Goal: Communication & Community: Answer question/provide support

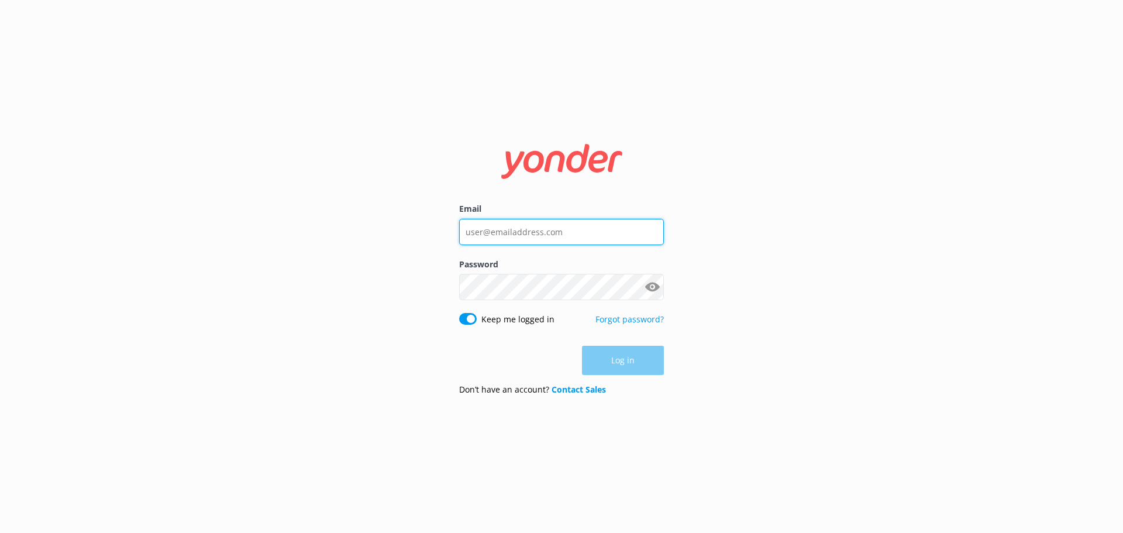
type input "[EMAIL_ADDRESS][DOMAIN_NAME]"
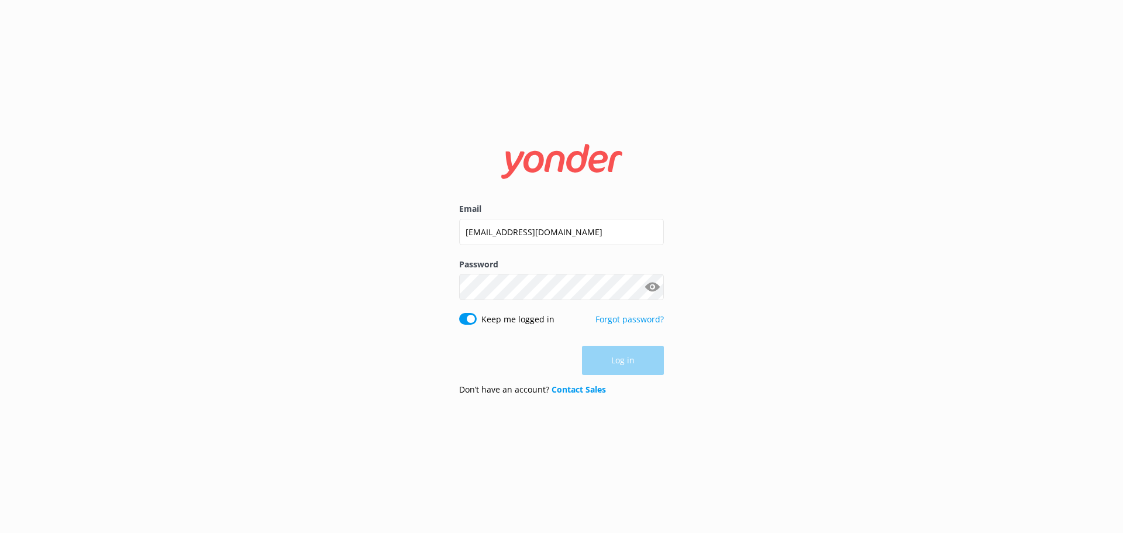
click at [630, 356] on div "Log in" at bounding box center [561, 360] width 205 height 29
click at [606, 359] on button "Log in" at bounding box center [623, 360] width 82 height 29
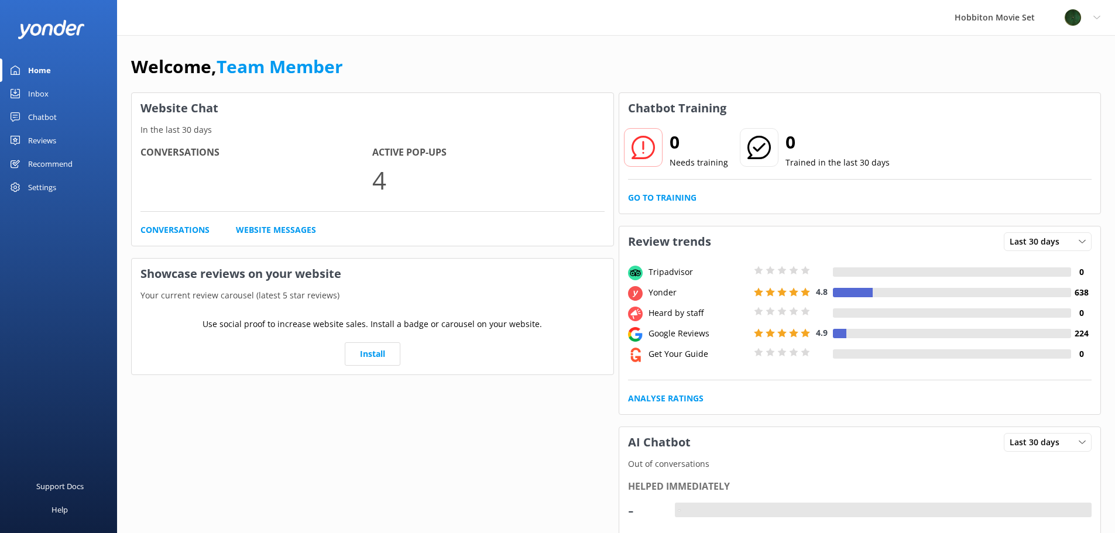
click at [45, 116] on div "Chatbot" at bounding box center [42, 116] width 29 height 23
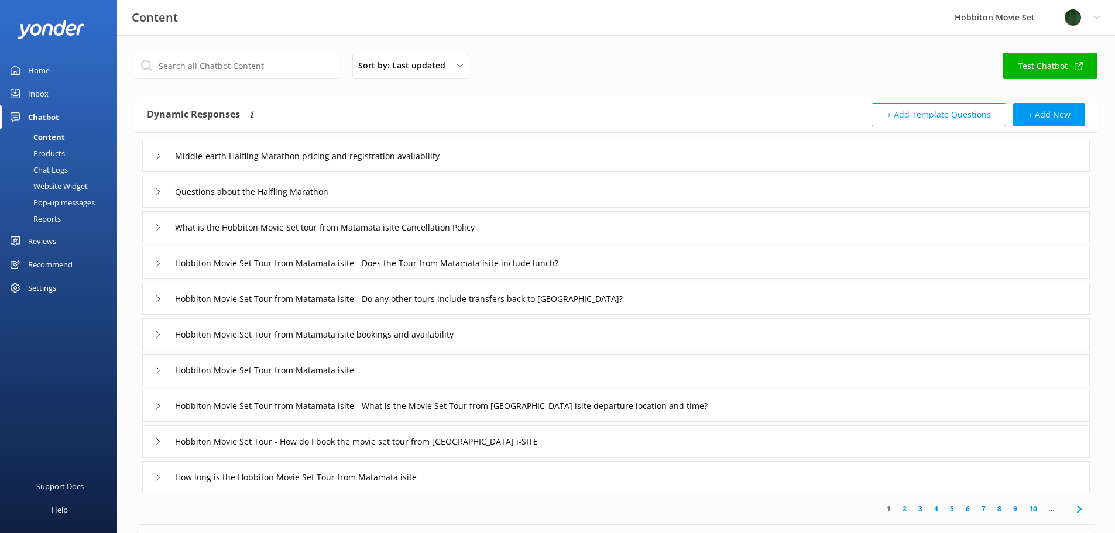
click at [33, 87] on div "Inbox" at bounding box center [38, 93] width 20 height 23
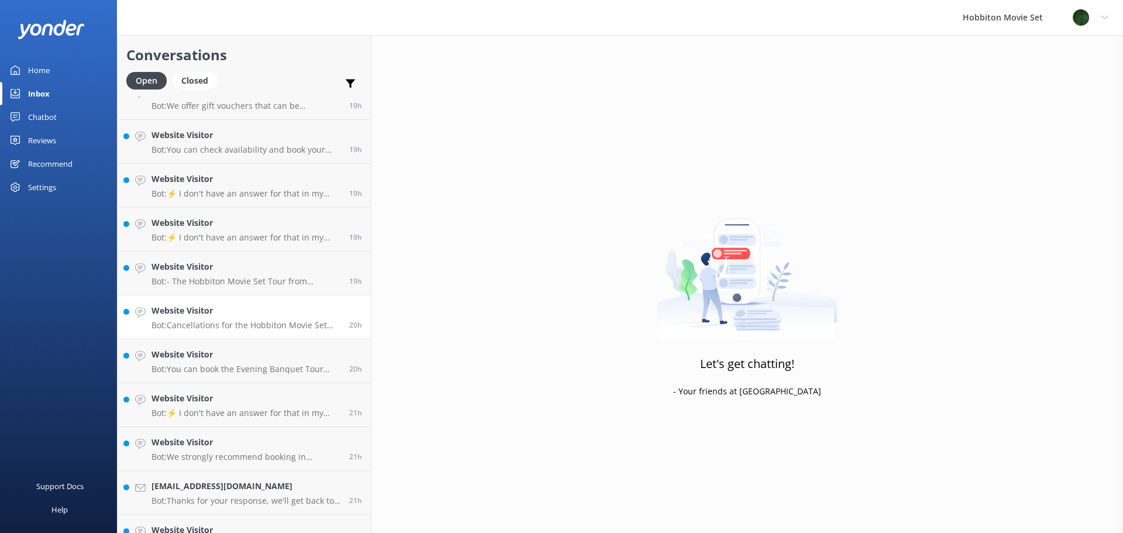
scroll to position [1758, 0]
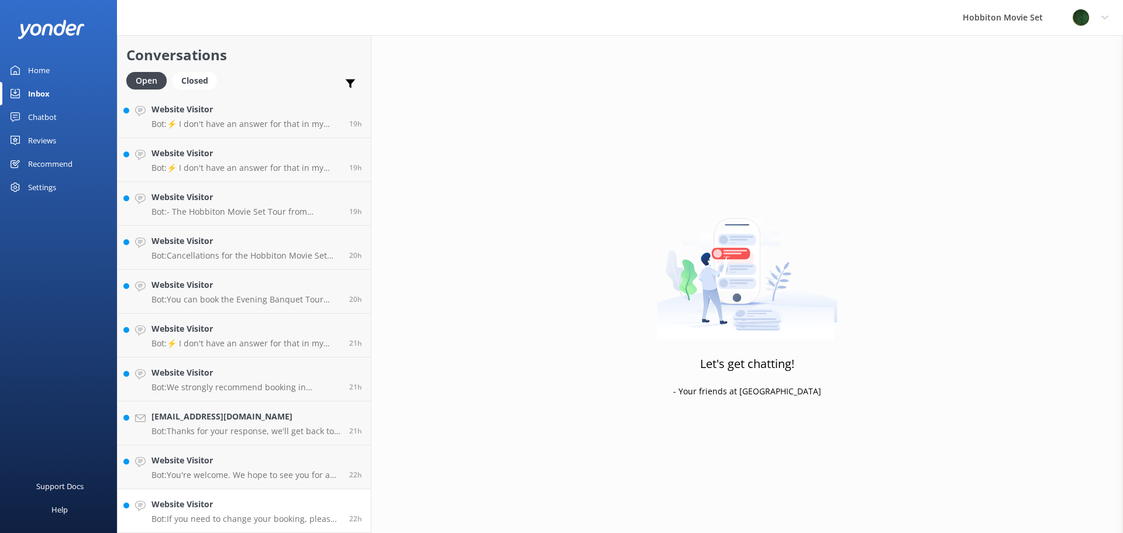
click at [248, 504] on h4 "Website Visitor" at bounding box center [246, 504] width 189 height 13
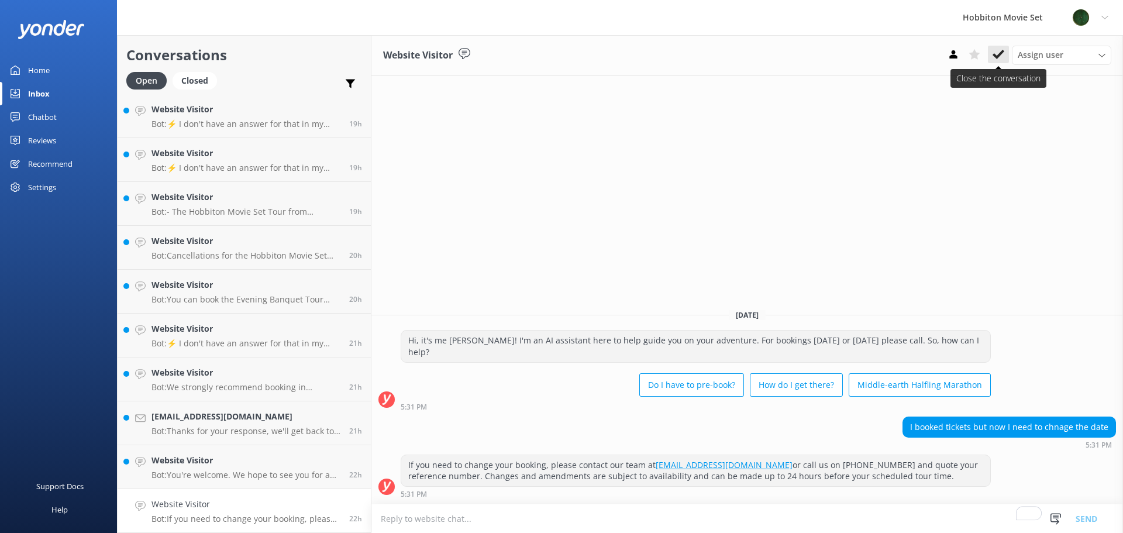
click at [998, 57] on use at bounding box center [999, 54] width 12 height 9
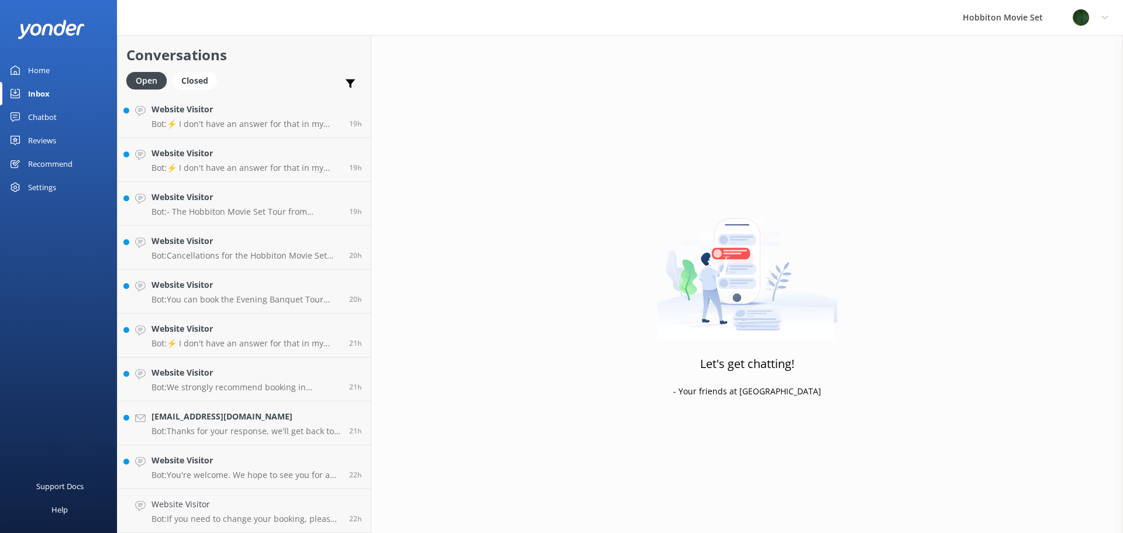
scroll to position [1714, 0]
click at [226, 505] on h4 "Website Visitor" at bounding box center [246, 504] width 189 height 13
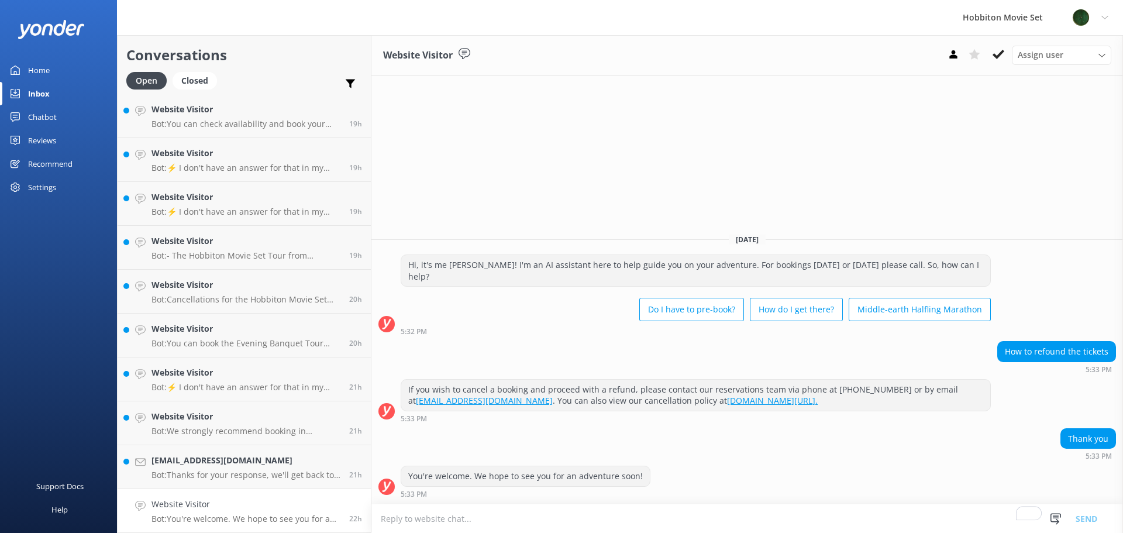
click at [1001, 52] on use at bounding box center [999, 54] width 12 height 9
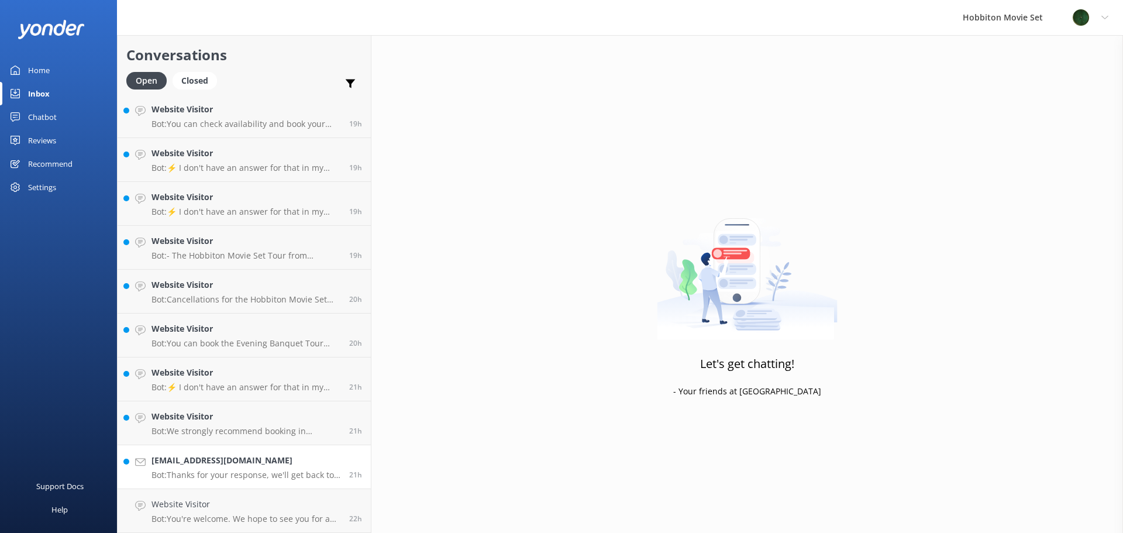
scroll to position [1670, 0]
click at [211, 513] on div "66576122@qq.com Bot: Thanks for your response, we'll get back to you as soon as…" at bounding box center [246, 511] width 189 height 26
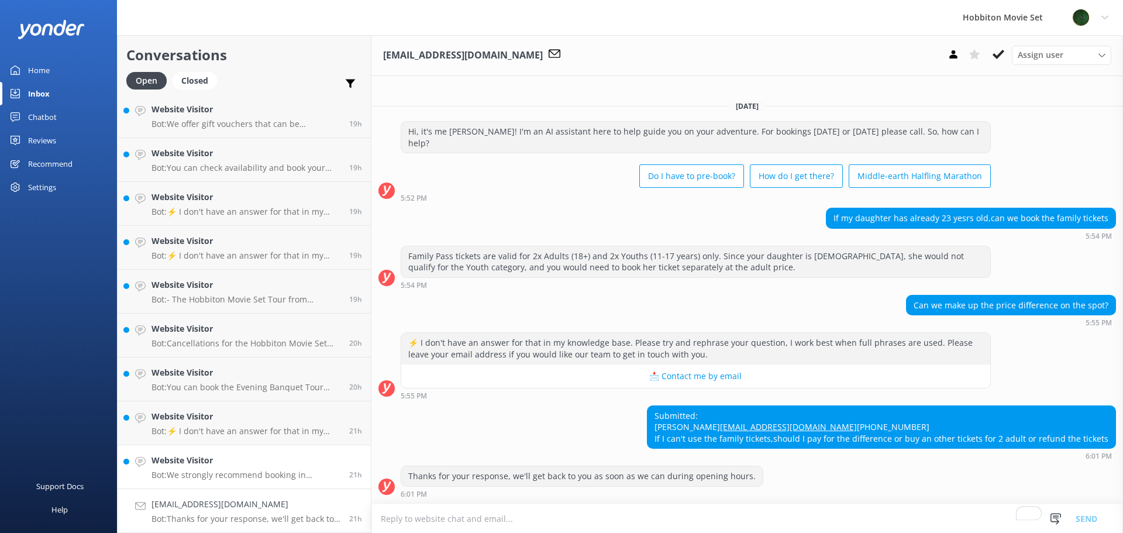
click at [195, 473] on p "Bot: We strongly recommend booking in advance as our tours are known to sell ou…" at bounding box center [246, 475] width 189 height 11
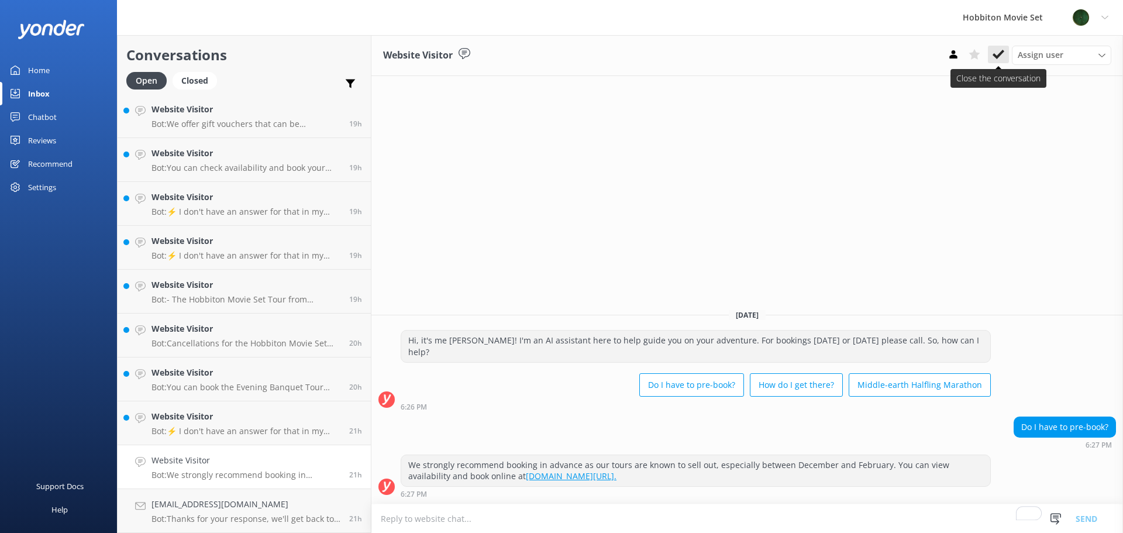
click at [997, 53] on icon at bounding box center [999, 55] width 12 height 12
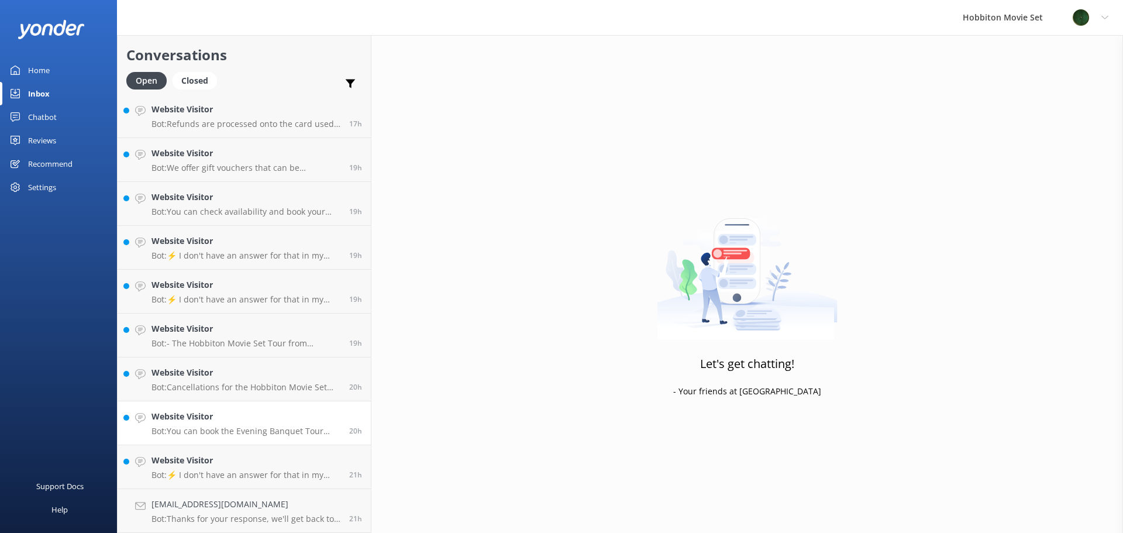
scroll to position [1626, 0]
click at [225, 460] on h4 "Website Visitor" at bounding box center [246, 460] width 189 height 13
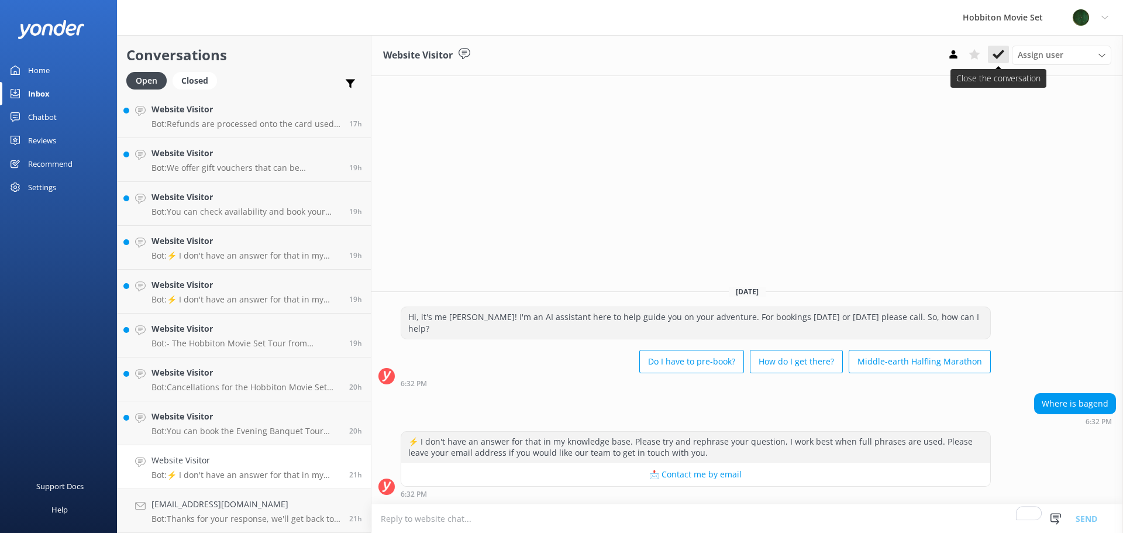
click at [1002, 57] on icon at bounding box center [999, 55] width 12 height 12
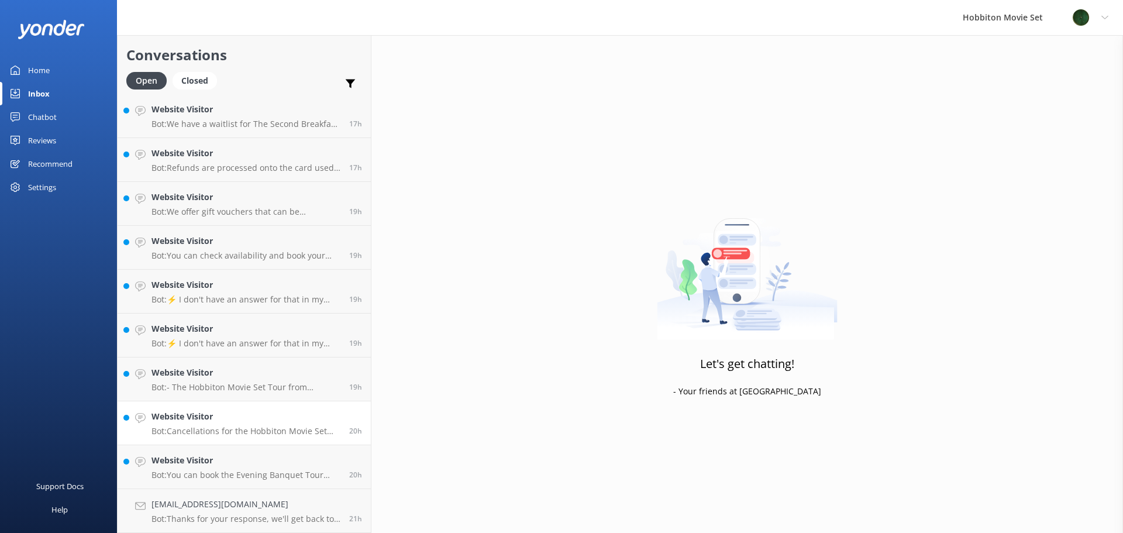
scroll to position [1582, 0]
click at [229, 471] on p "Bot: You can book the Evening Banquet Tour online at www.hobbitontours.com/expe…" at bounding box center [246, 475] width 189 height 11
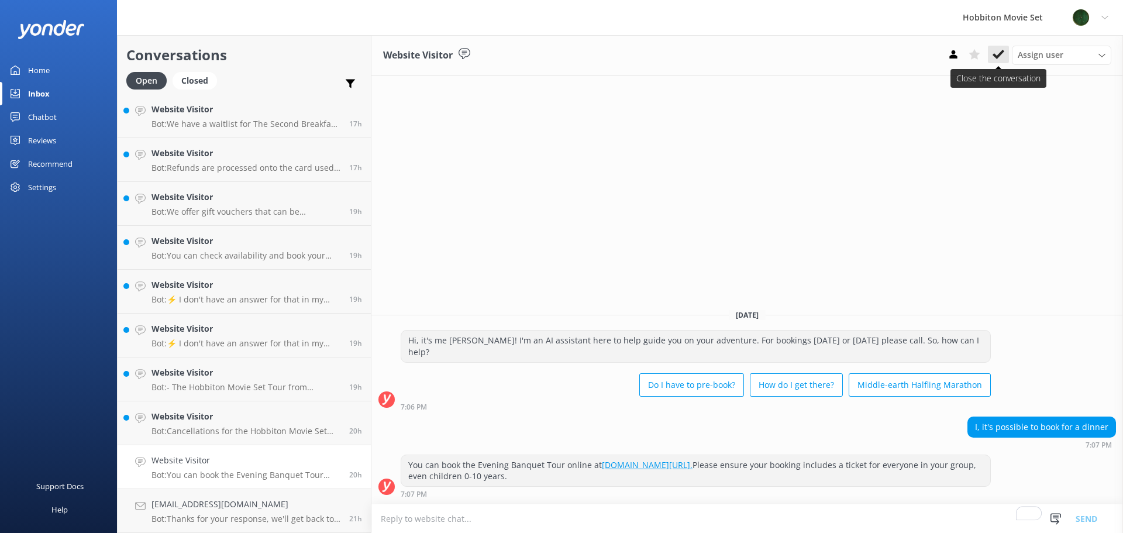
click at [995, 52] on icon at bounding box center [999, 55] width 12 height 12
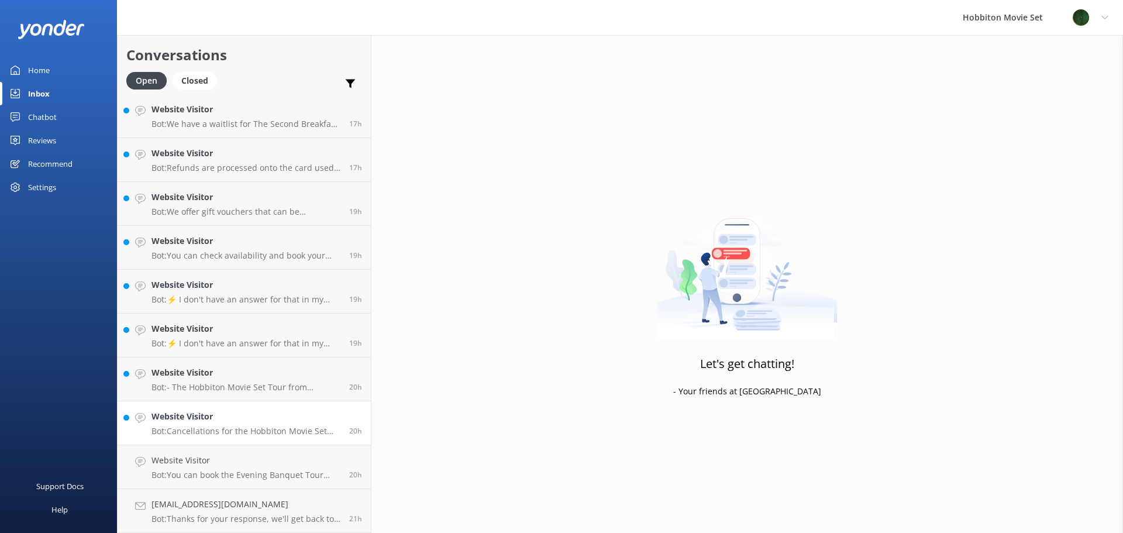
scroll to position [1538, 0]
click at [200, 457] on h4 "Website Visitor" at bounding box center [246, 460] width 189 height 13
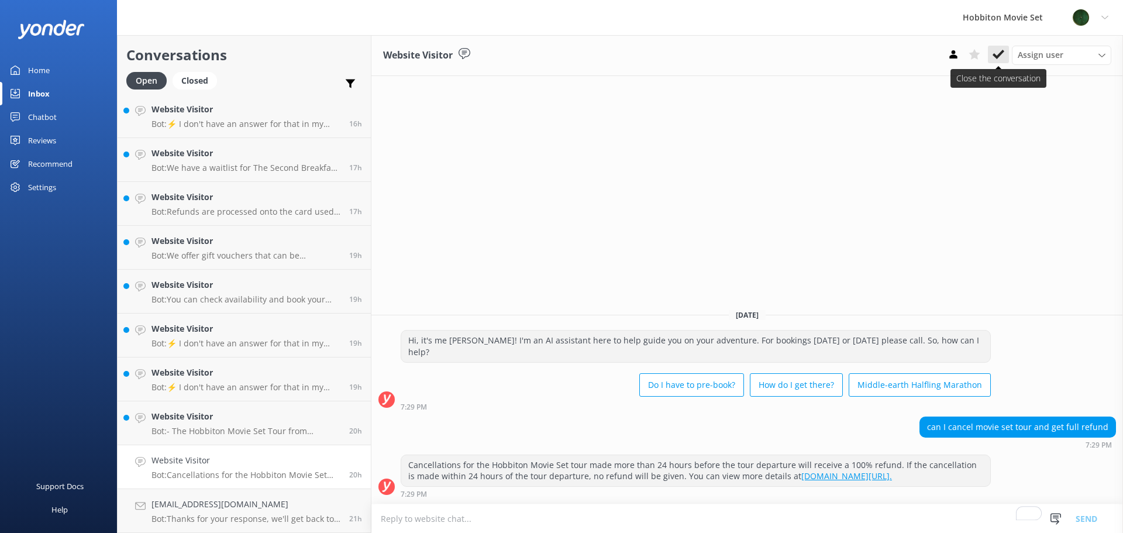
click at [998, 59] on icon at bounding box center [999, 55] width 12 height 12
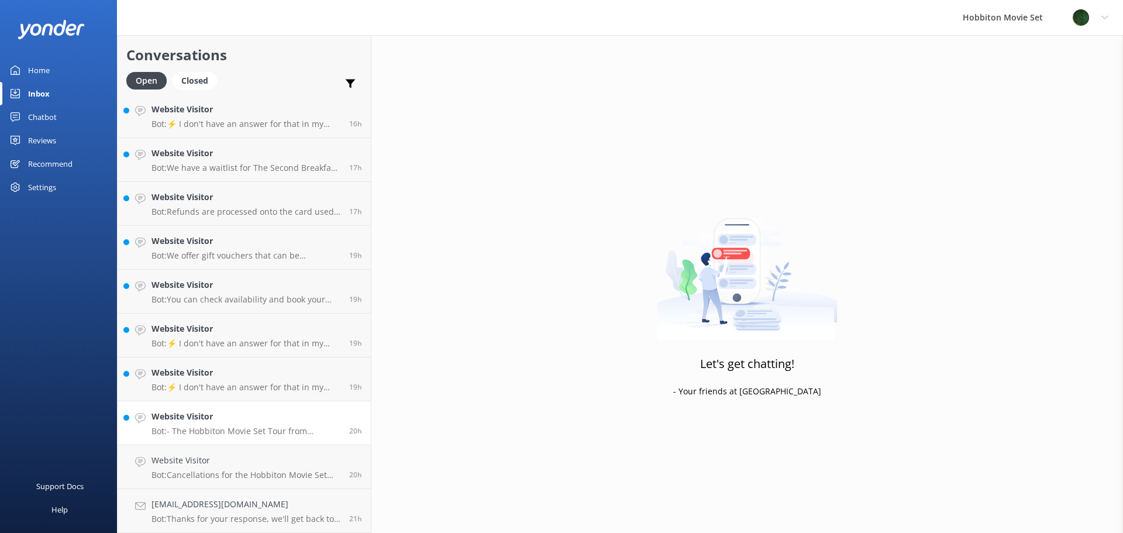
scroll to position [1494, 0]
click at [210, 470] on p "Bot: - The Hobbiton Movie Set Tour from Matamata i-SITE includes return transfe…" at bounding box center [246, 475] width 189 height 11
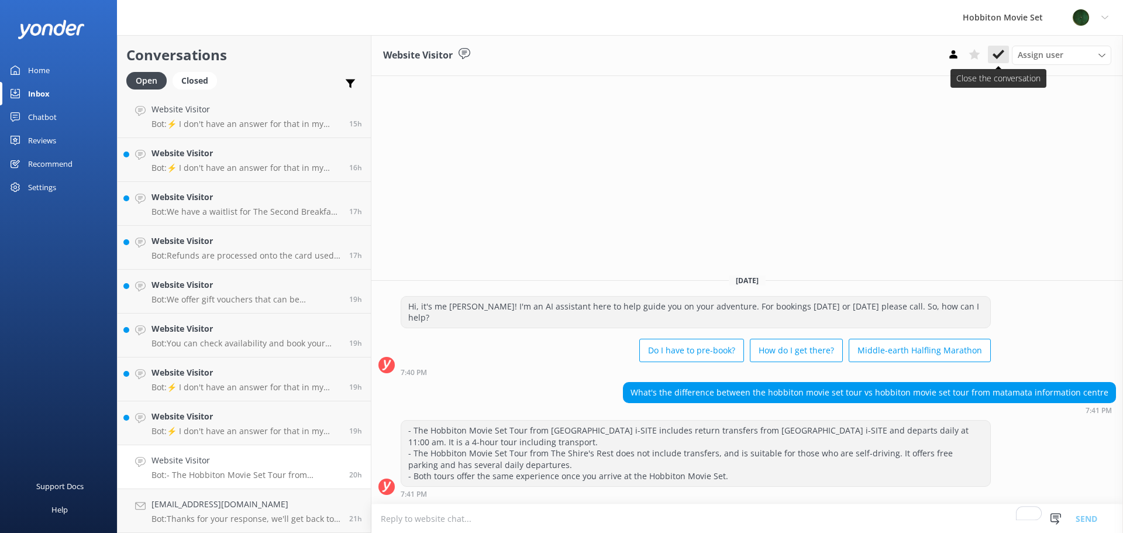
click at [992, 56] on button at bounding box center [998, 55] width 21 height 18
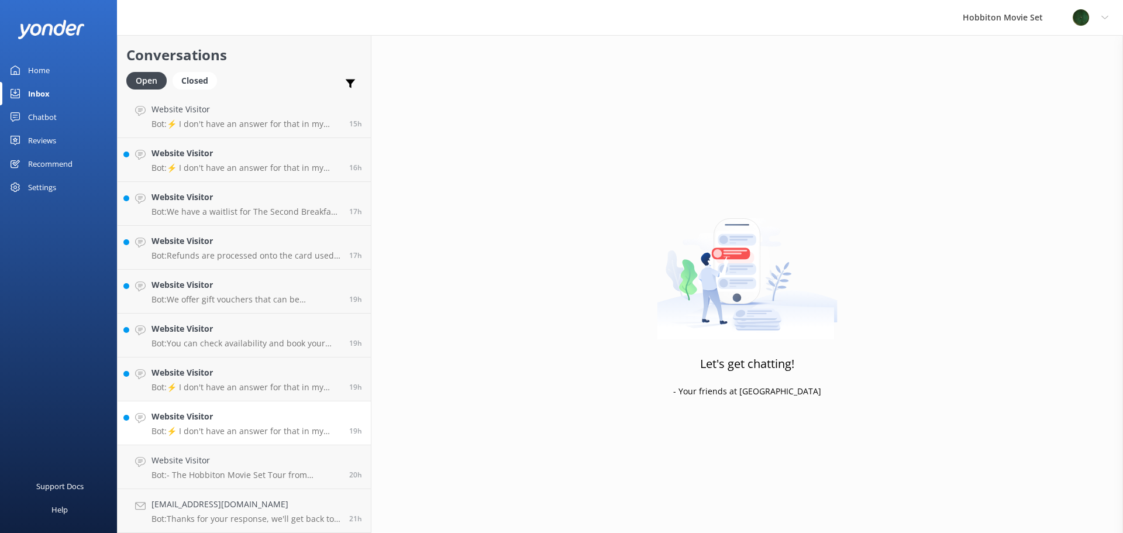
scroll to position [1450, 0]
click at [248, 457] on h4 "Website Visitor" at bounding box center [246, 460] width 189 height 13
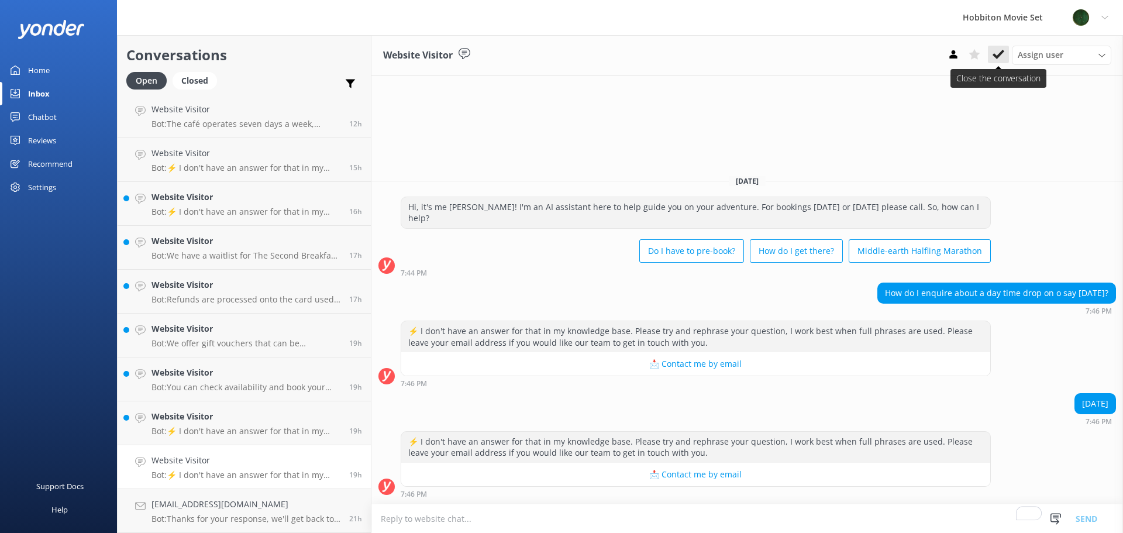
click at [998, 58] on use at bounding box center [999, 54] width 12 height 9
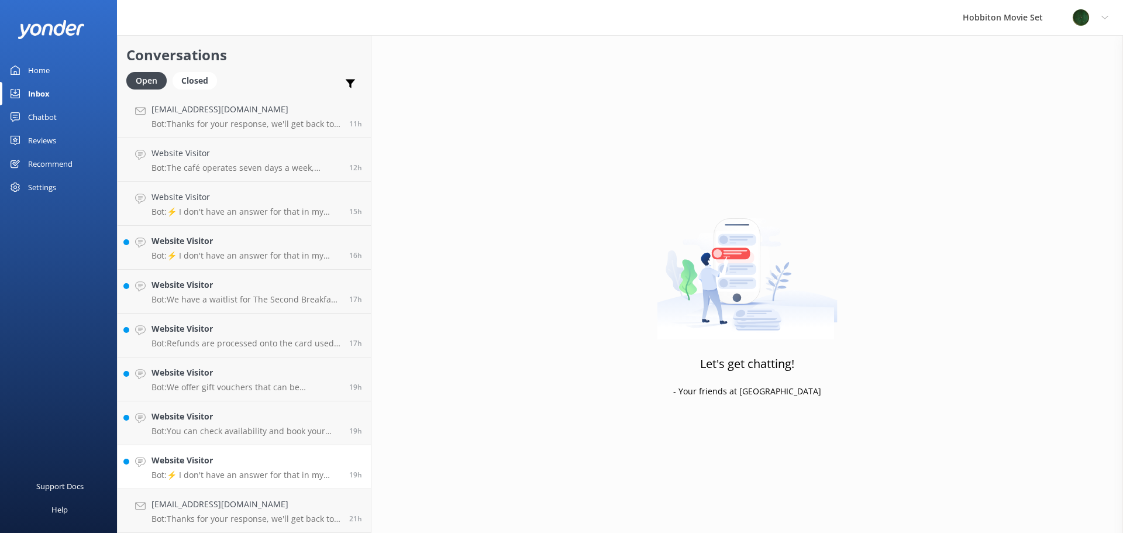
scroll to position [1407, 0]
click at [211, 475] on p "Bot: ⚡ I don't have an answer for that in my knowledge base. Please try and rep…" at bounding box center [246, 475] width 189 height 11
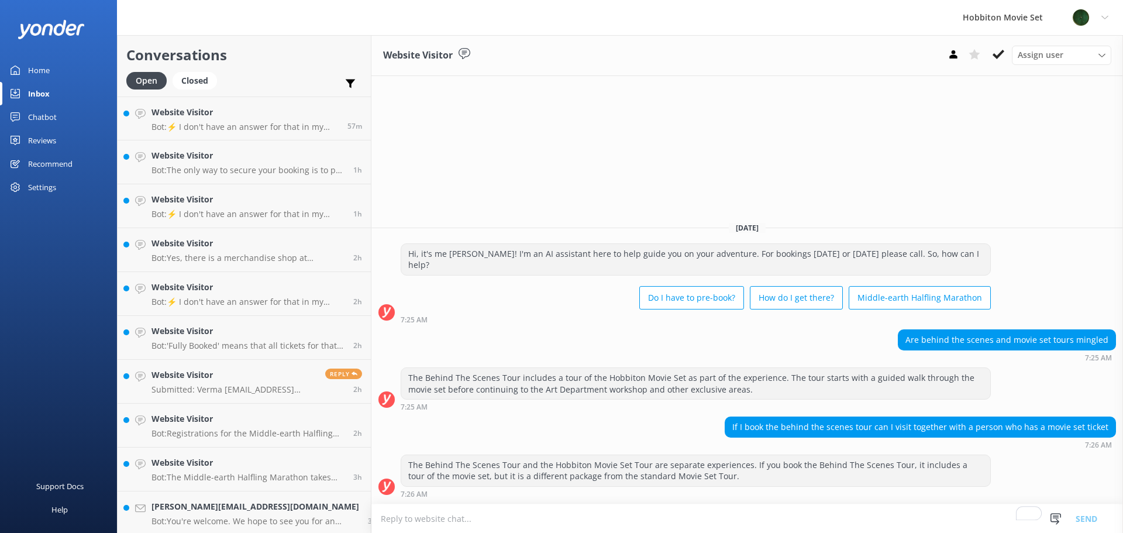
scroll to position [880, 0]
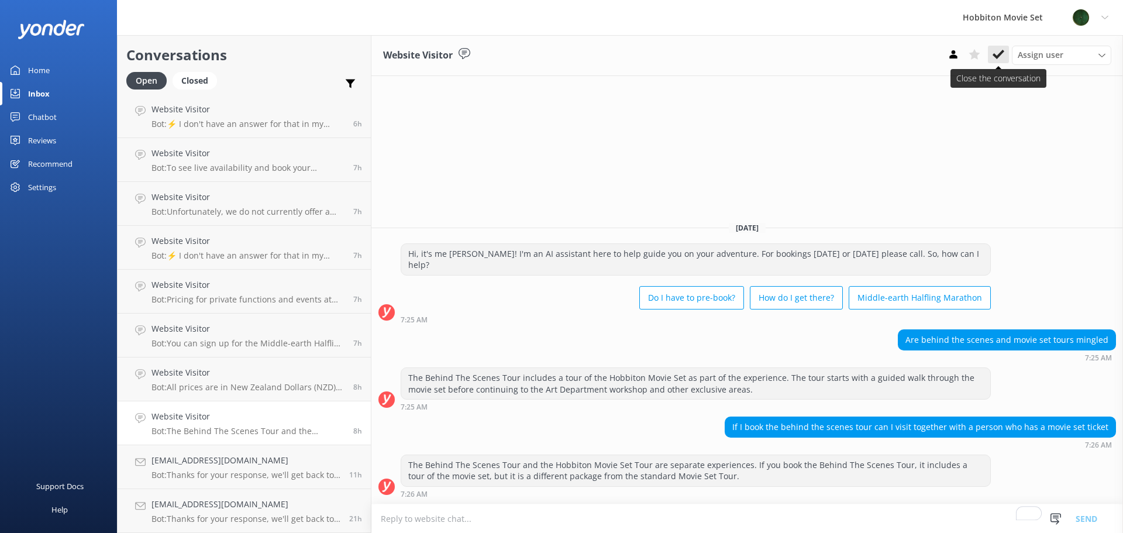
click at [991, 56] on button at bounding box center [998, 55] width 21 height 18
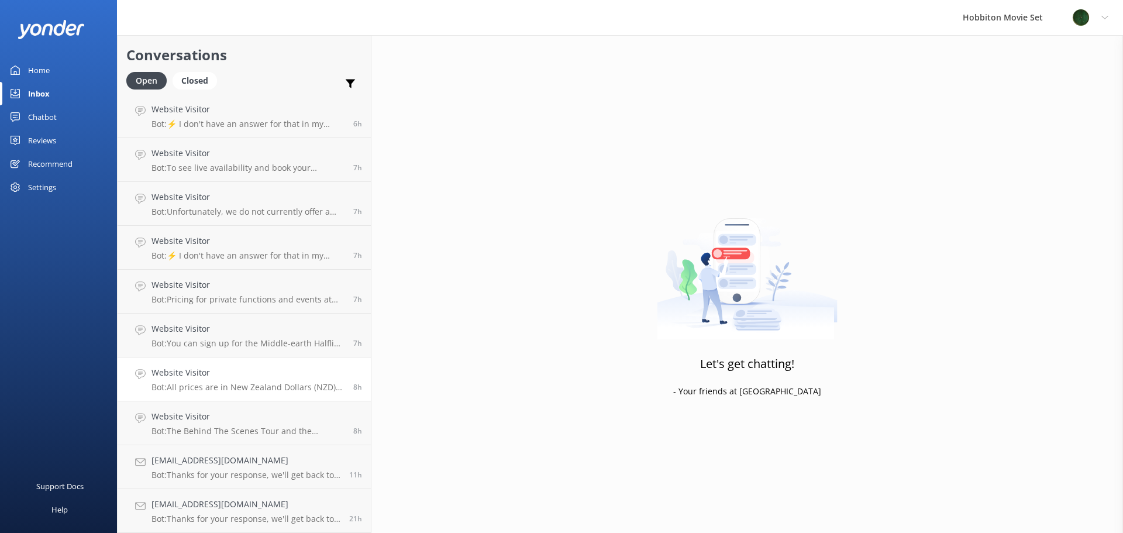
scroll to position [836, 0]
click at [197, 421] on h4 "Website Visitor" at bounding box center [248, 416] width 193 height 13
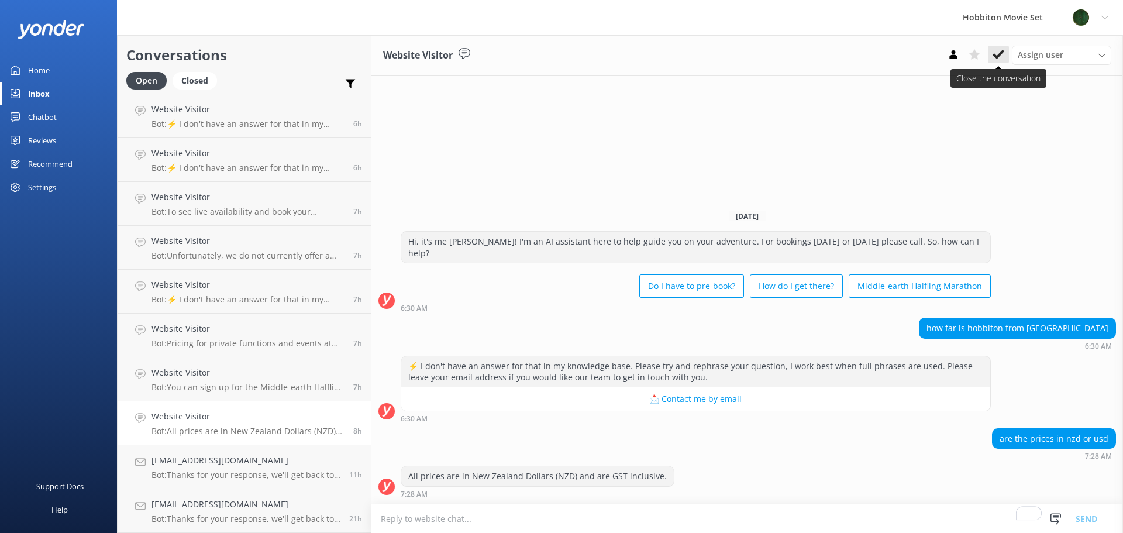
click at [1001, 47] on button at bounding box center [998, 55] width 21 height 18
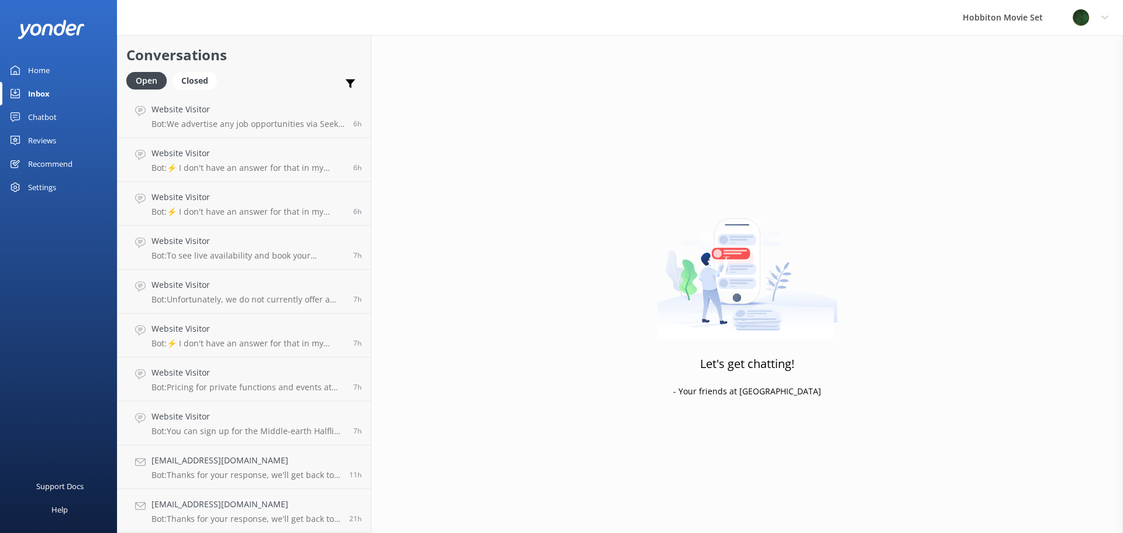
scroll to position [792, 0]
click at [201, 418] on h4 "Website Visitor" at bounding box center [248, 416] width 193 height 13
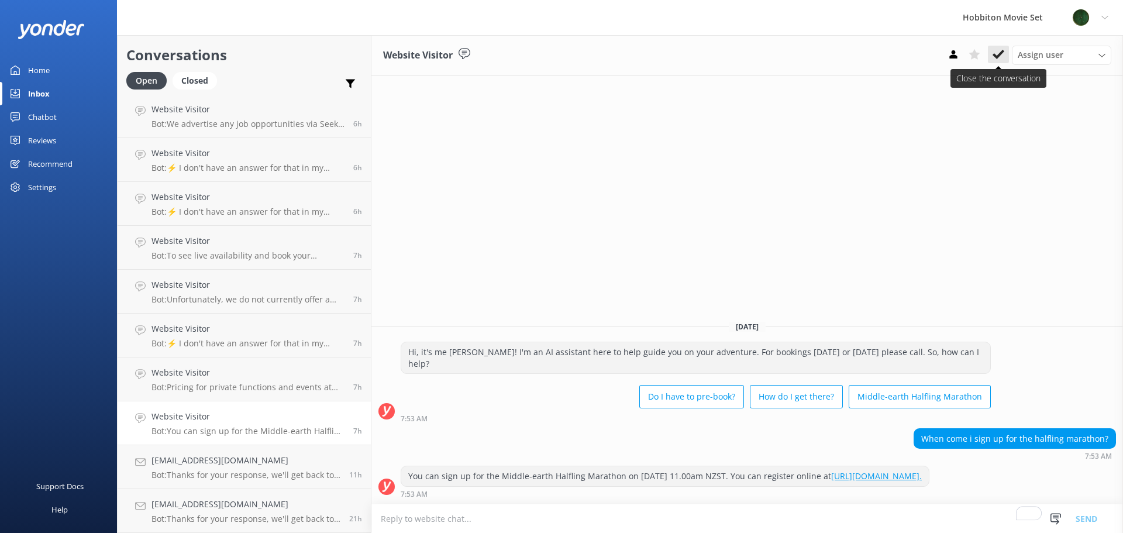
click at [992, 51] on button at bounding box center [998, 55] width 21 height 18
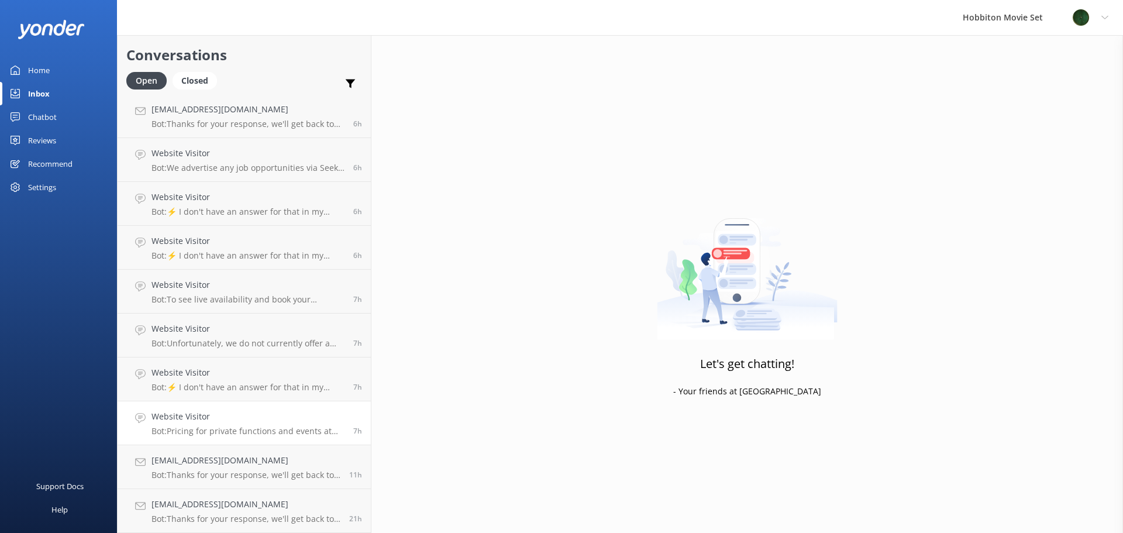
click at [242, 414] on h4 "Website Visitor" at bounding box center [248, 416] width 193 height 13
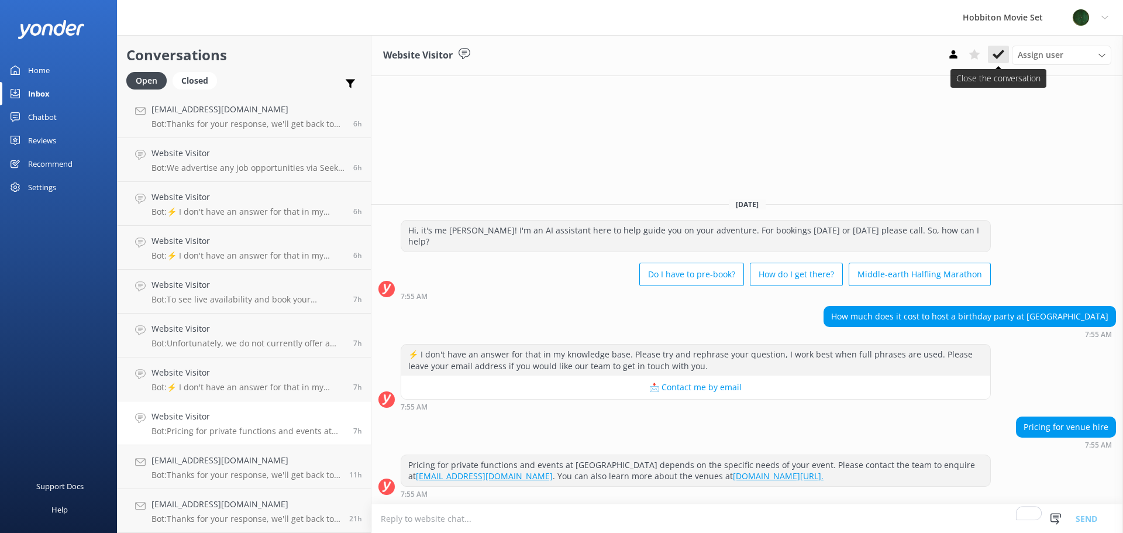
click at [997, 59] on icon at bounding box center [999, 55] width 12 height 12
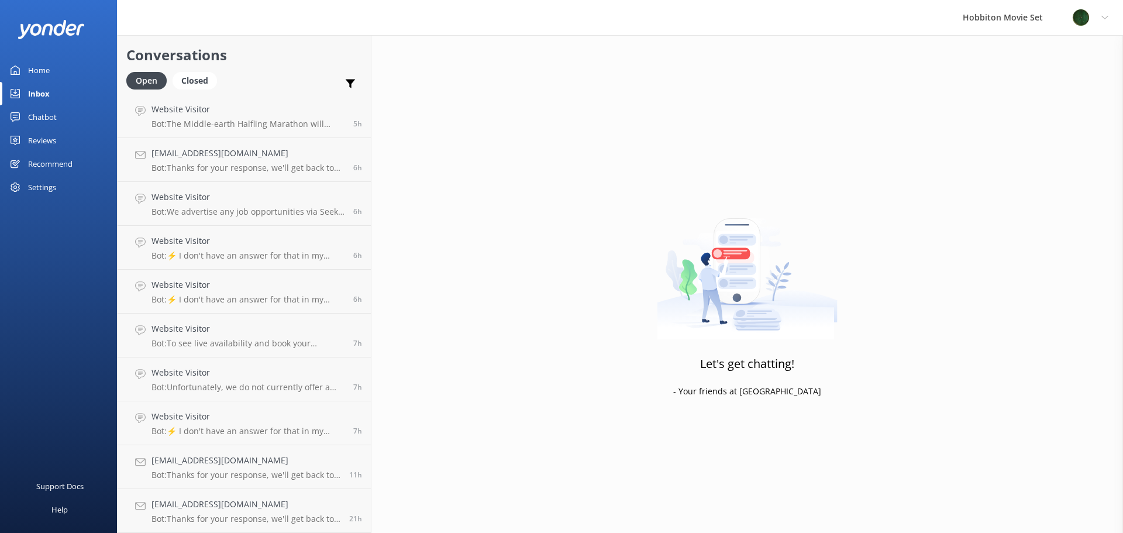
scroll to position [748, 0]
click at [205, 438] on link "Website Visitor Bot: ⚡ I don't have an answer for that in my knowledge base. Pl…" at bounding box center [244, 423] width 253 height 44
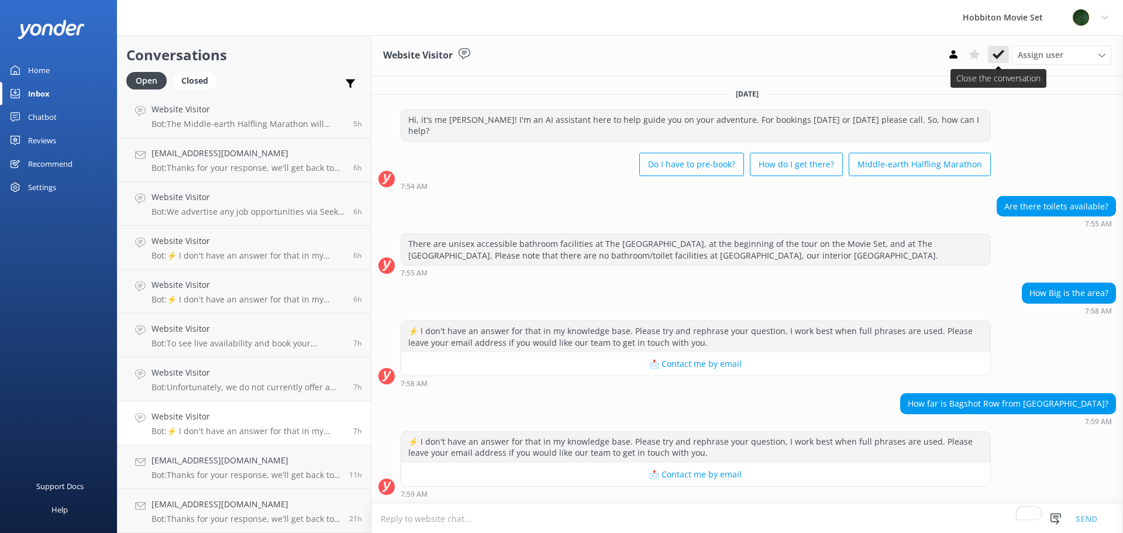
click at [994, 56] on use at bounding box center [999, 54] width 12 height 9
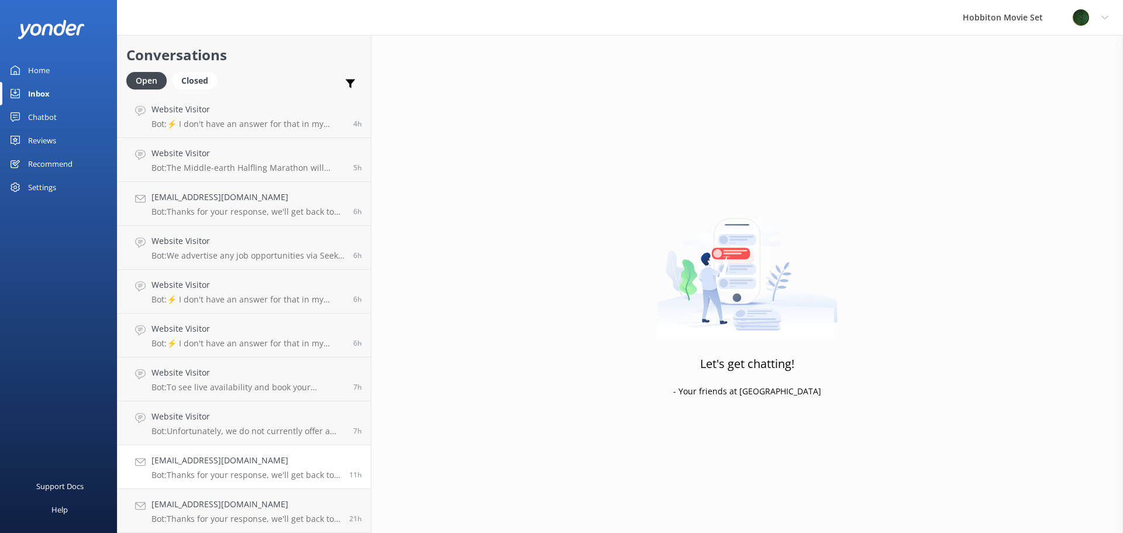
scroll to position [704, 0]
click at [206, 424] on div "Website Visitor Bot: Unfortunately, we do not currently offer a student discoun…" at bounding box center [248, 423] width 193 height 26
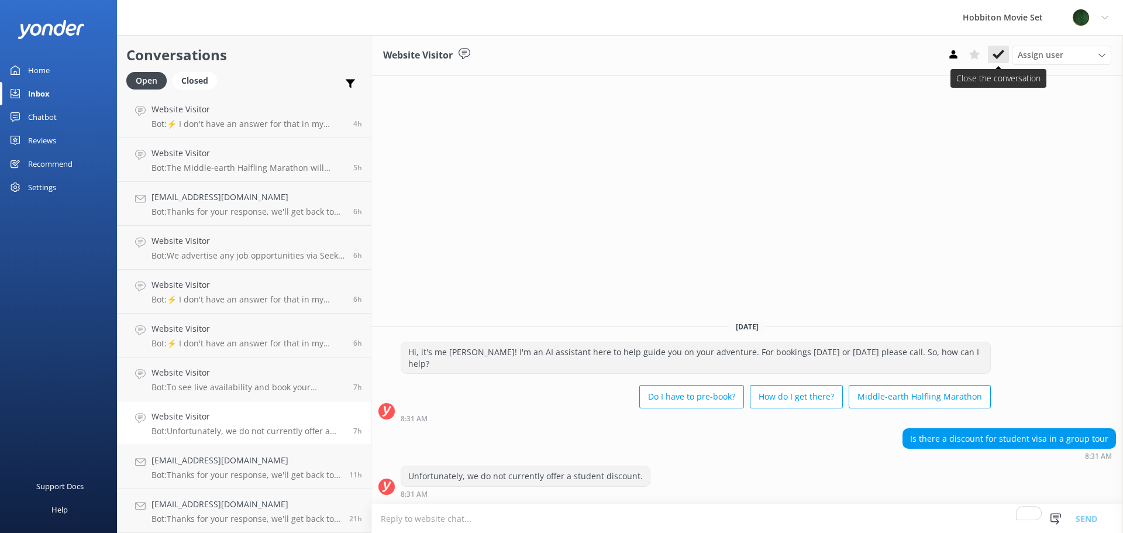
click at [995, 56] on use at bounding box center [999, 54] width 12 height 9
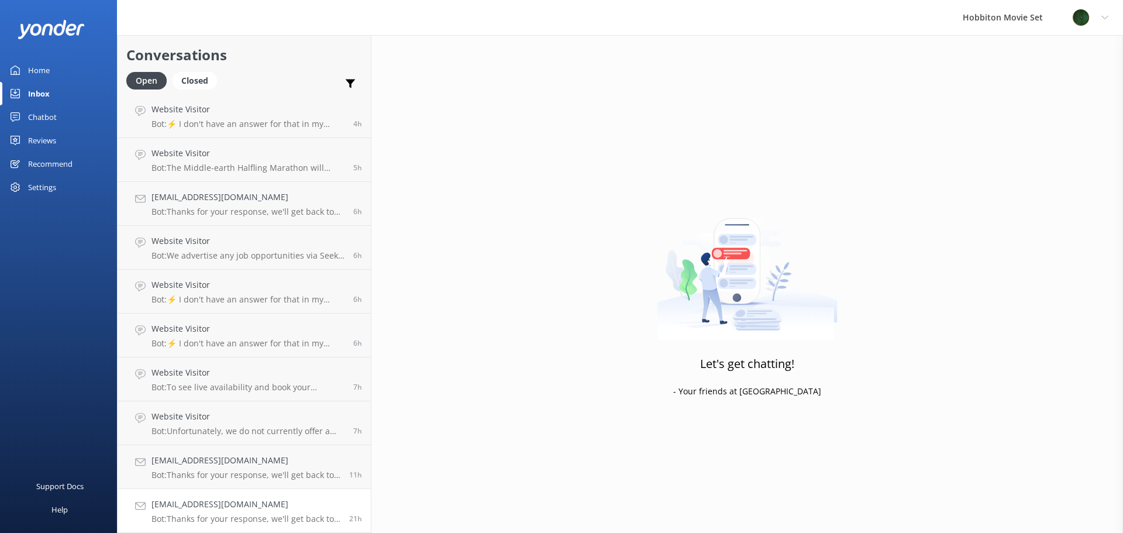
scroll to position [661, 0]
click at [240, 414] on h4 "Website Visitor" at bounding box center [248, 416] width 193 height 13
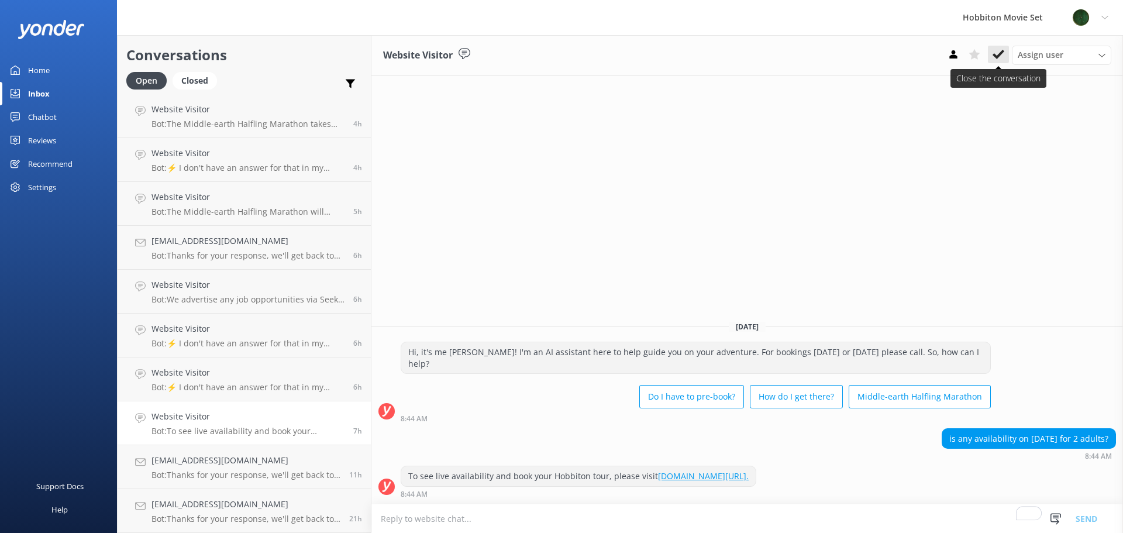
click at [995, 62] on button at bounding box center [998, 55] width 21 height 18
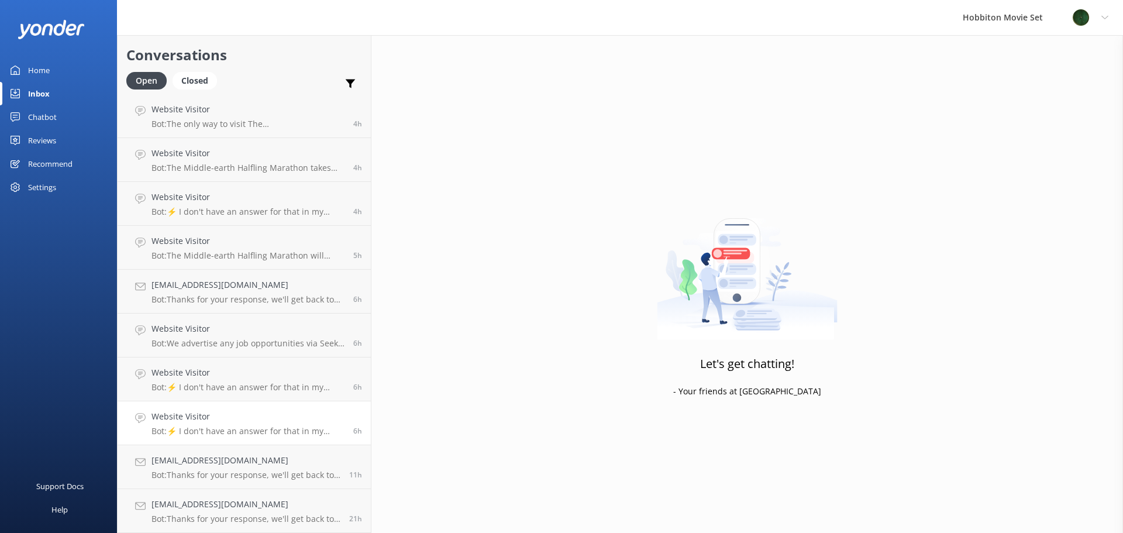
scroll to position [617, 0]
click at [229, 422] on h4 "Website Visitor" at bounding box center [248, 416] width 193 height 13
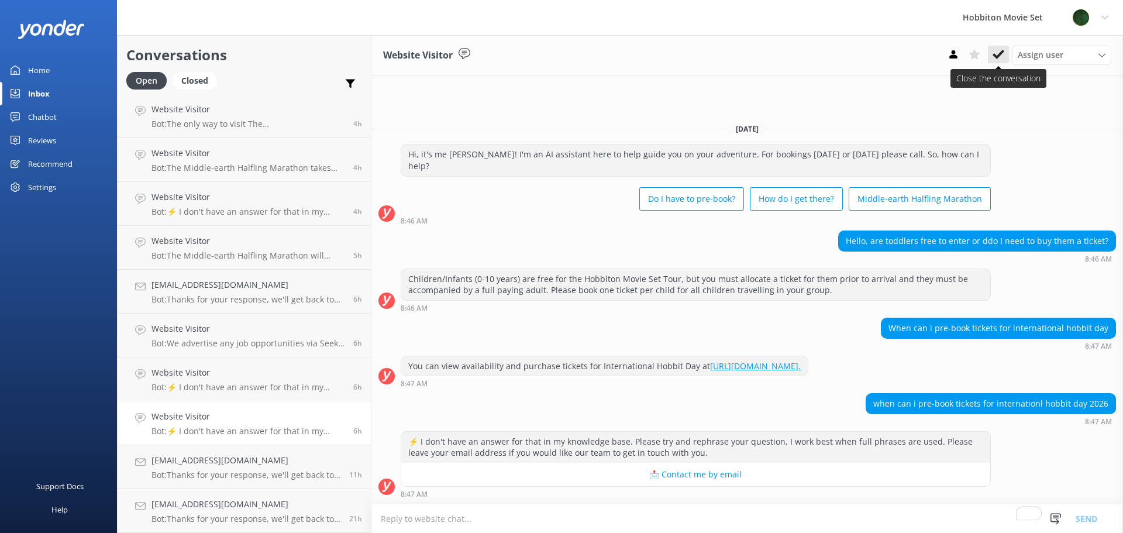
click at [997, 57] on use at bounding box center [999, 54] width 12 height 9
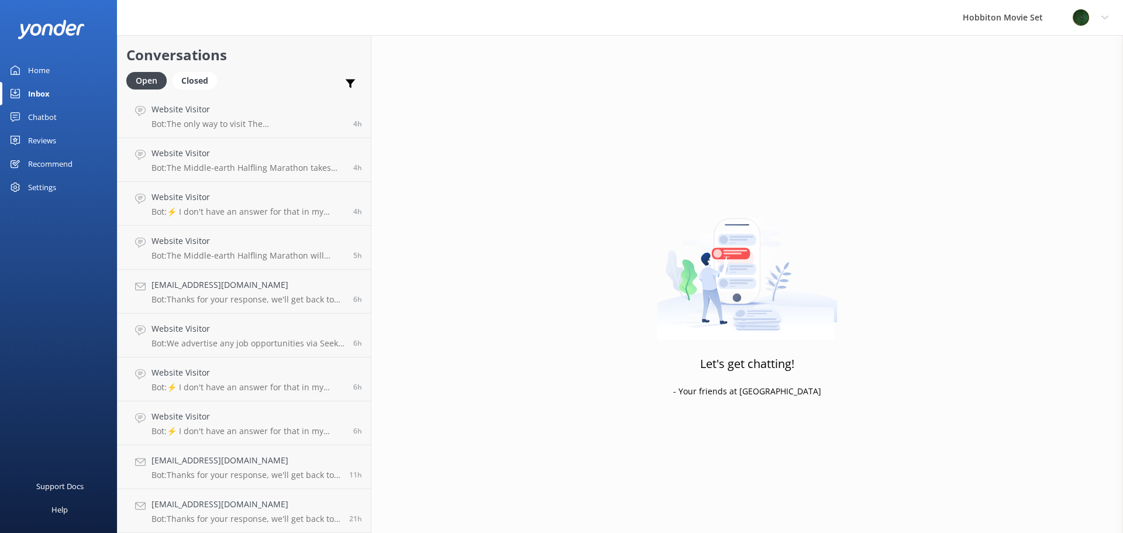
scroll to position [573, 0]
click at [231, 432] on p "Bot: ⚡ I don't have an answer for that in my knowledge base. Please try and rep…" at bounding box center [248, 431] width 193 height 11
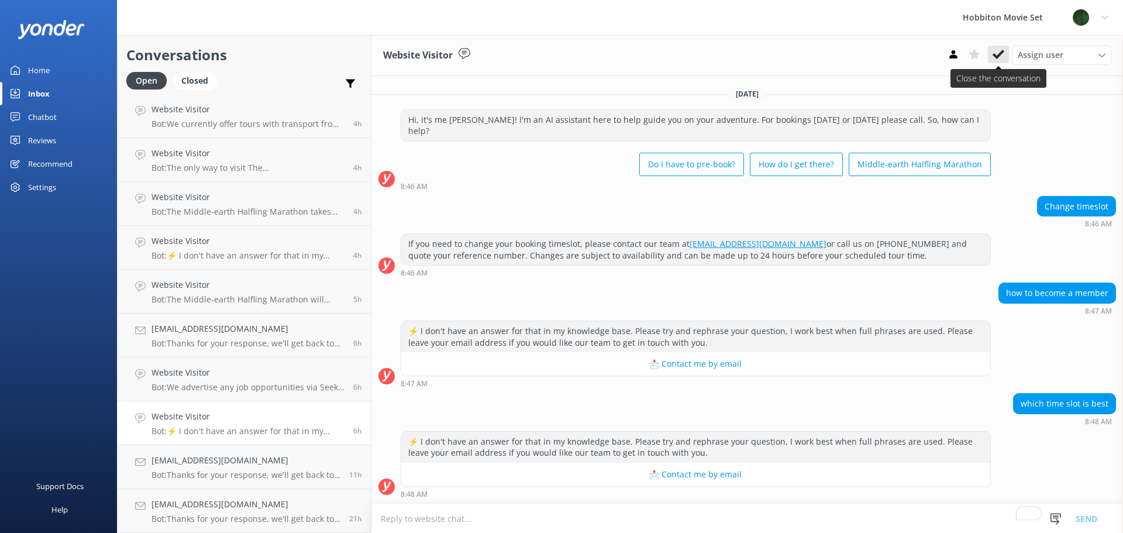
click at [995, 53] on icon at bounding box center [999, 55] width 12 height 12
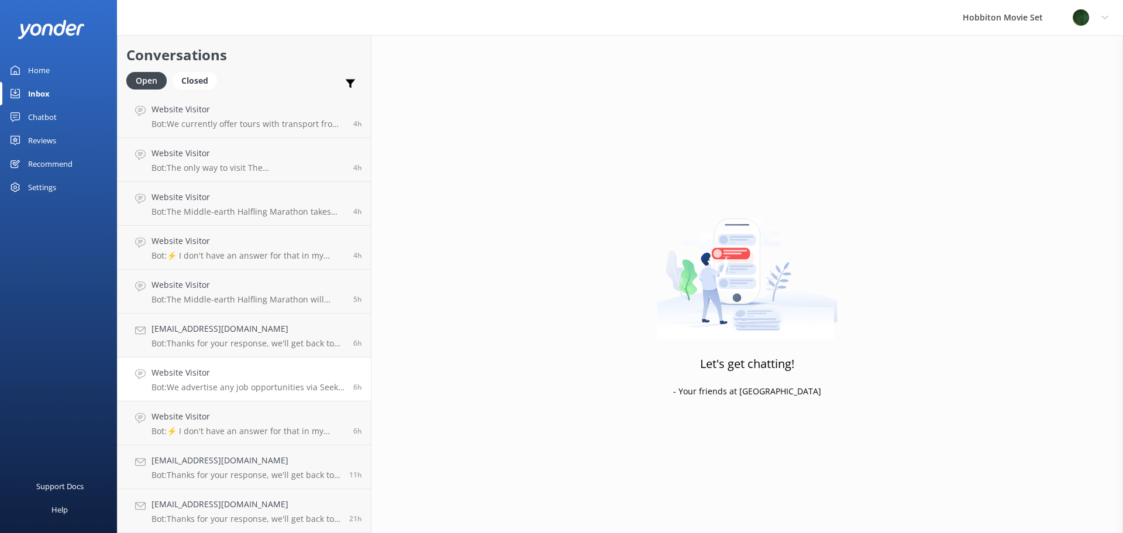
scroll to position [529, 0]
click at [222, 418] on h4 "Website Visitor" at bounding box center [248, 416] width 193 height 13
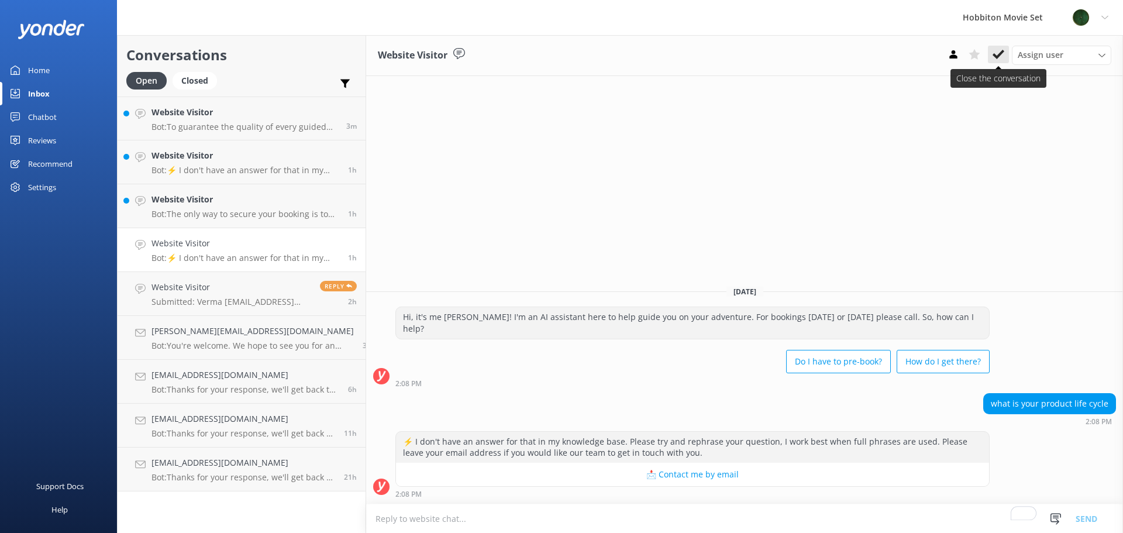
click at [998, 54] on icon at bounding box center [999, 55] width 12 height 12
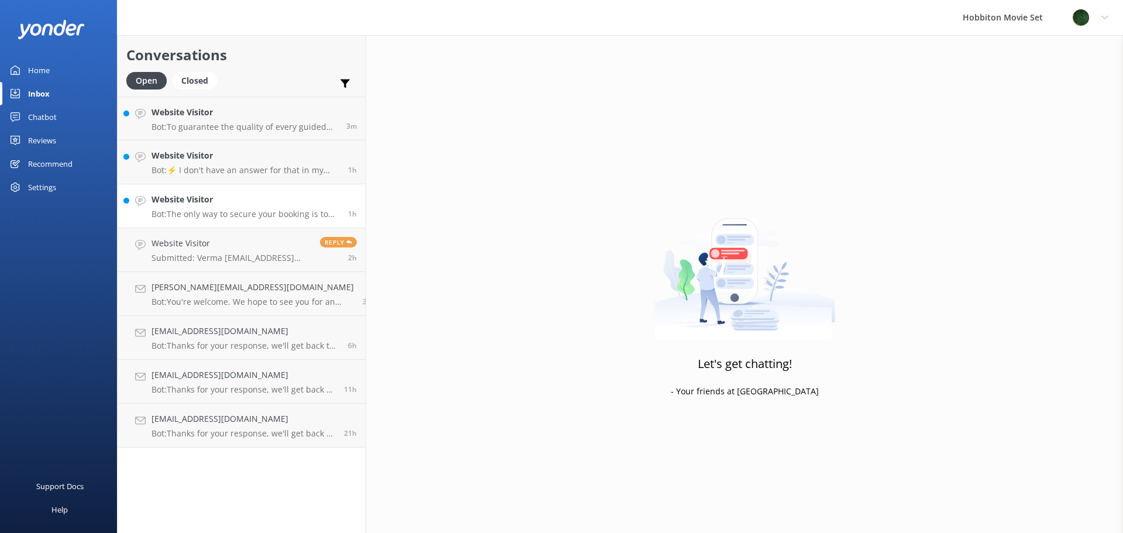
click at [193, 225] on link "Website Visitor Bot: The only way to secure your booking is to pay at the time …" at bounding box center [242, 206] width 248 height 44
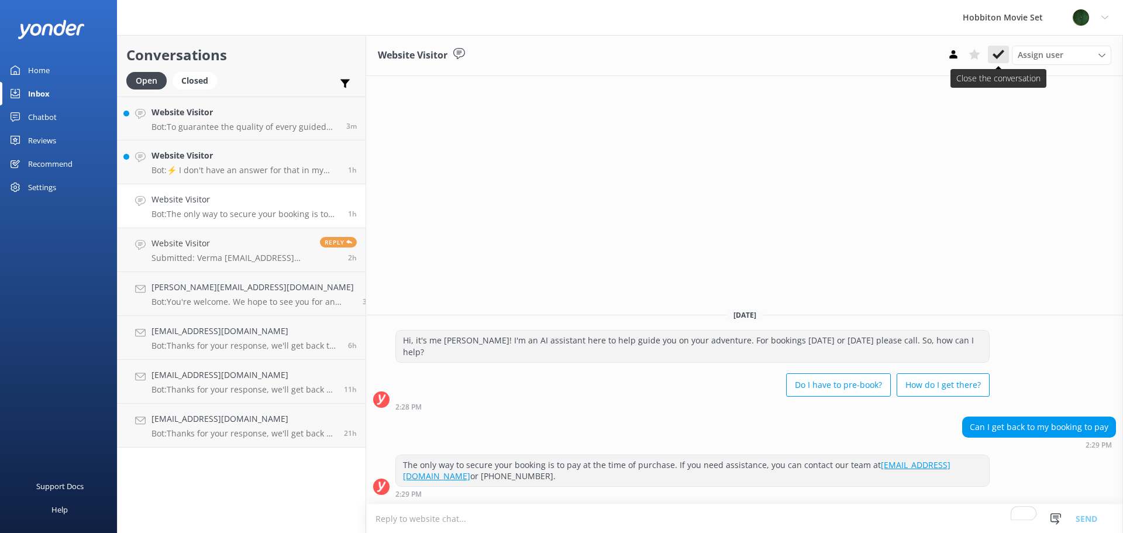
click at [999, 61] on button at bounding box center [998, 55] width 21 height 18
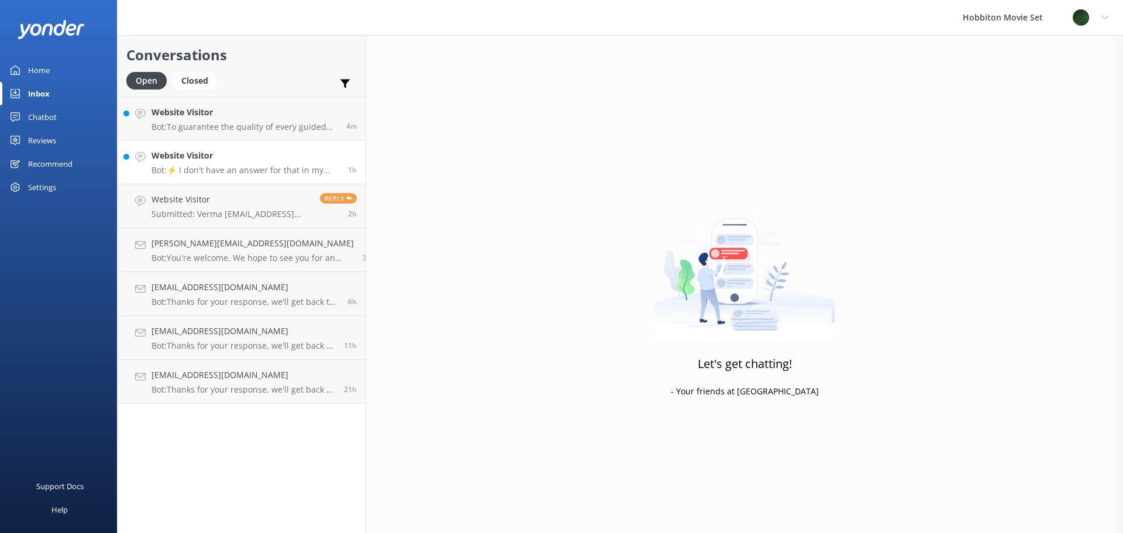
click at [237, 174] on p "Bot: ⚡ I don't have an answer for that in my knowledge base. Please try and rep…" at bounding box center [246, 170] width 188 height 11
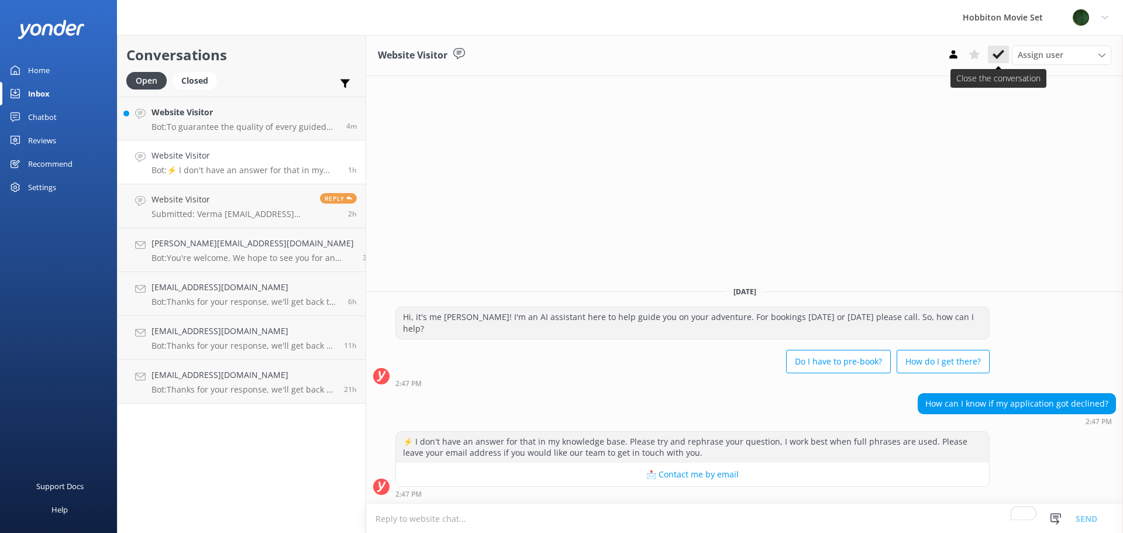
click at [1001, 56] on icon at bounding box center [999, 55] width 12 height 12
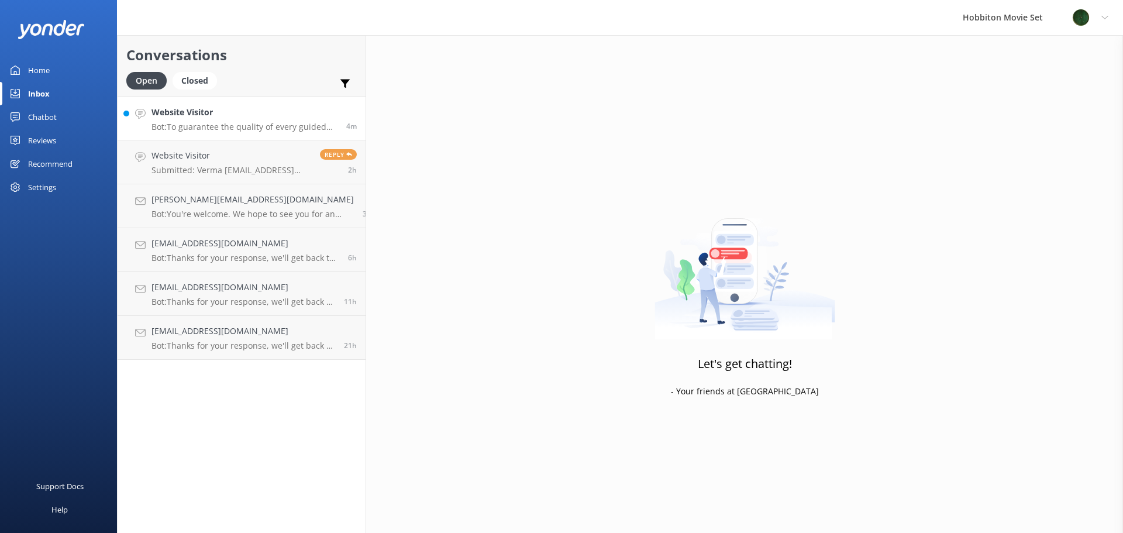
click at [218, 129] on p "Bot: To guarantee the quality of every guided tour, we cannot cut a tour short …" at bounding box center [245, 127] width 186 height 11
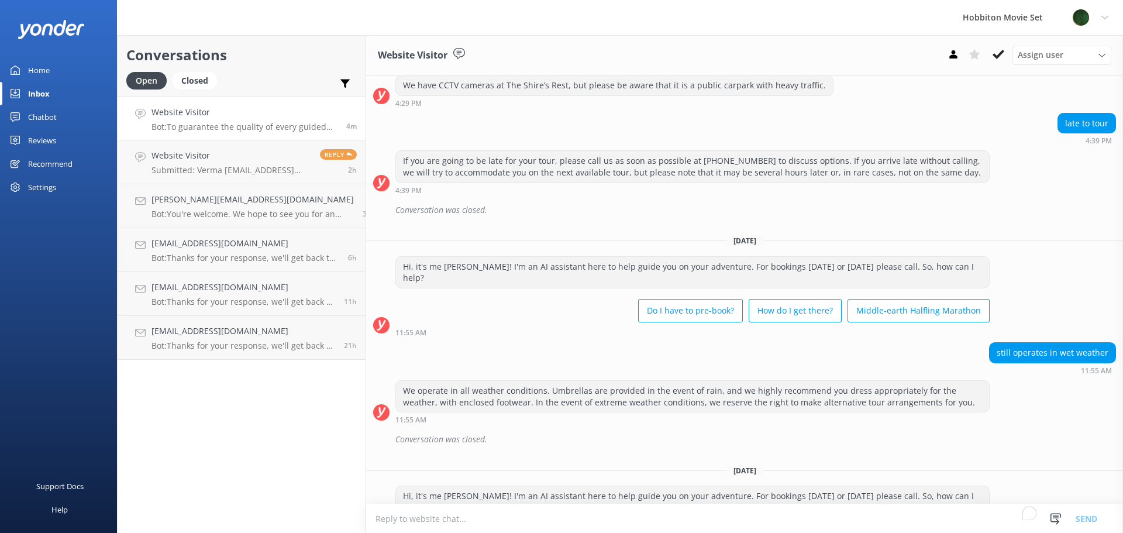
scroll to position [2985, 0]
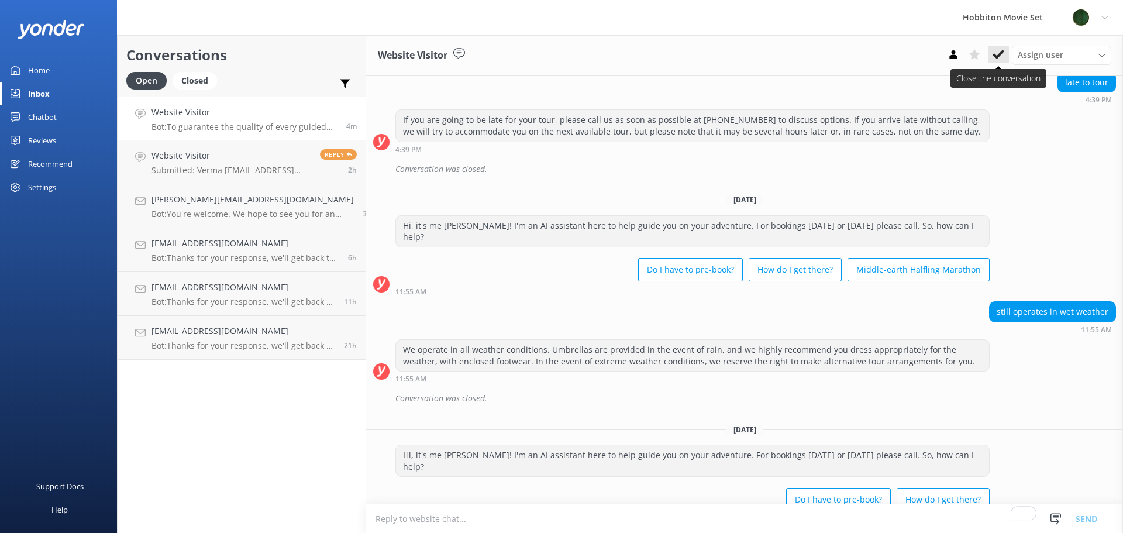
click at [1002, 55] on icon at bounding box center [999, 55] width 12 height 12
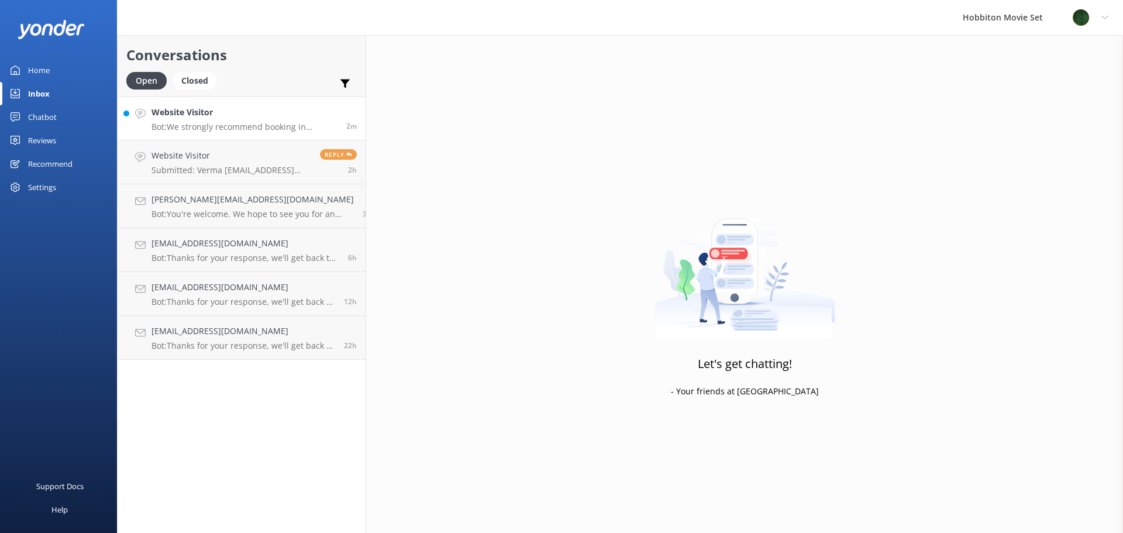
click at [230, 122] on p "Bot: We strongly recommend booking in advance as our tours are known to sell ou…" at bounding box center [245, 127] width 186 height 11
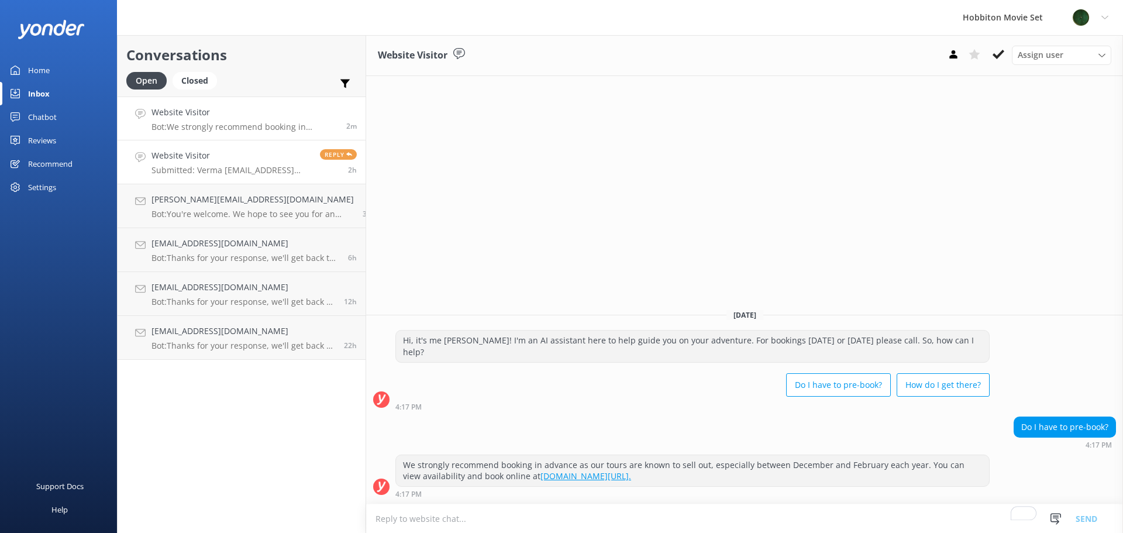
click at [190, 168] on p "Submitted: Verma [EMAIL_ADDRESS][DOMAIN_NAME] Good morning, I had a booking for…" at bounding box center [232, 170] width 160 height 11
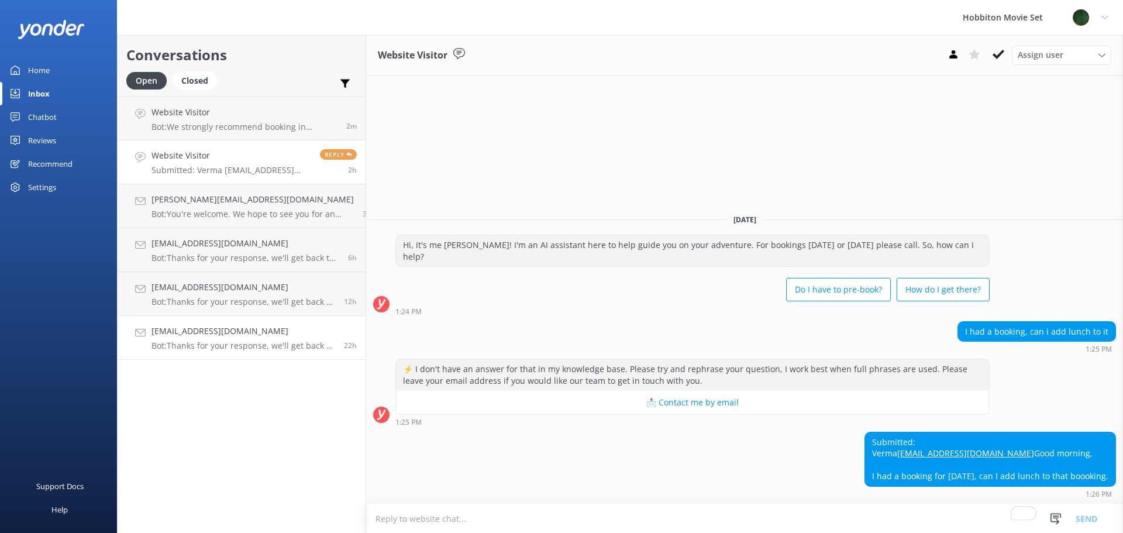
click at [195, 341] on p "Bot: Thanks for your response, we'll get back to you as soon as we can during o…" at bounding box center [244, 346] width 184 height 11
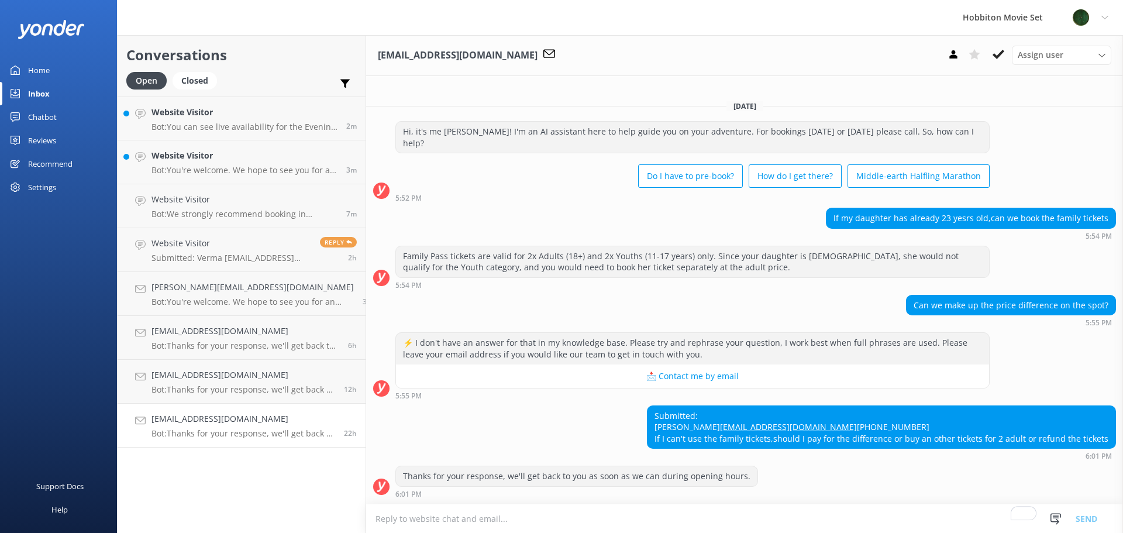
click at [222, 431] on p "Bot: Thanks for your response, we'll get back to you as soon as we can during o…" at bounding box center [244, 433] width 184 height 11
click at [1001, 56] on icon at bounding box center [999, 55] width 12 height 12
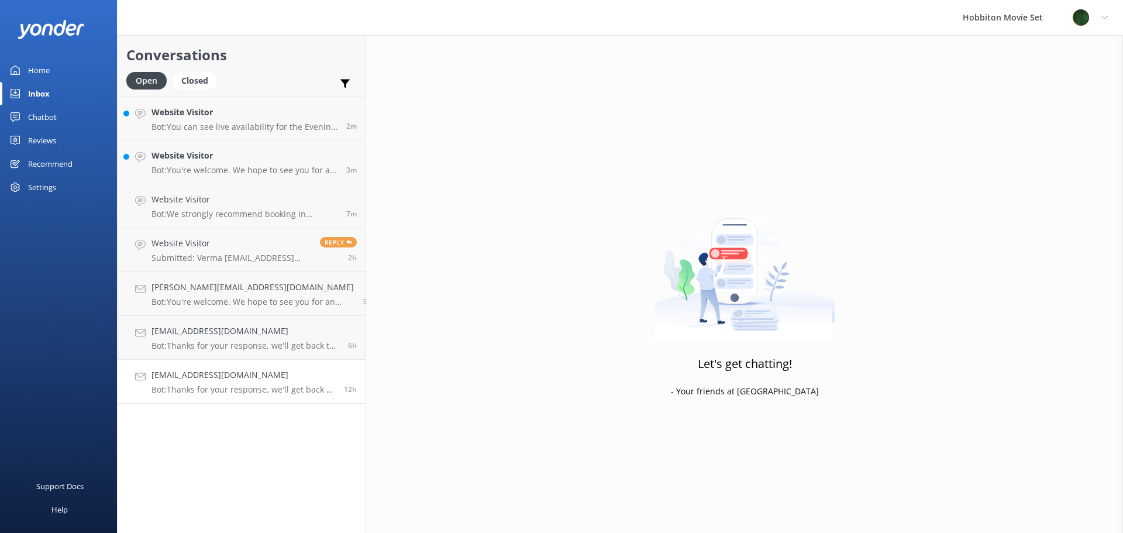
click at [211, 389] on p "Bot: Thanks for your response, we'll get back to you as soon as we can during o…" at bounding box center [244, 389] width 184 height 11
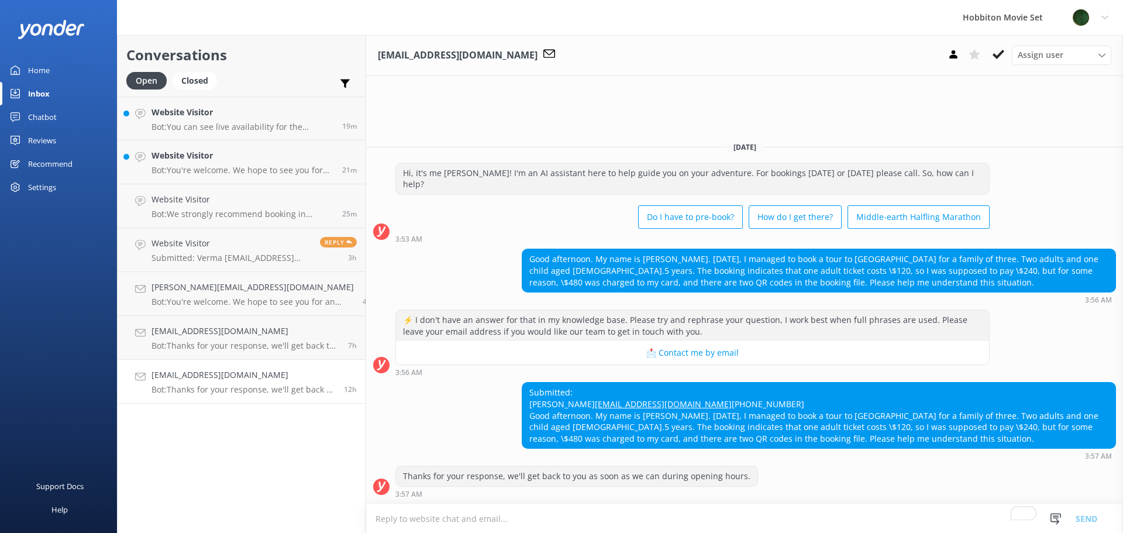
click at [222, 374] on h4 "[EMAIL_ADDRESS][DOMAIN_NAME]" at bounding box center [244, 375] width 184 height 13
